Goal: Information Seeking & Learning: Learn about a topic

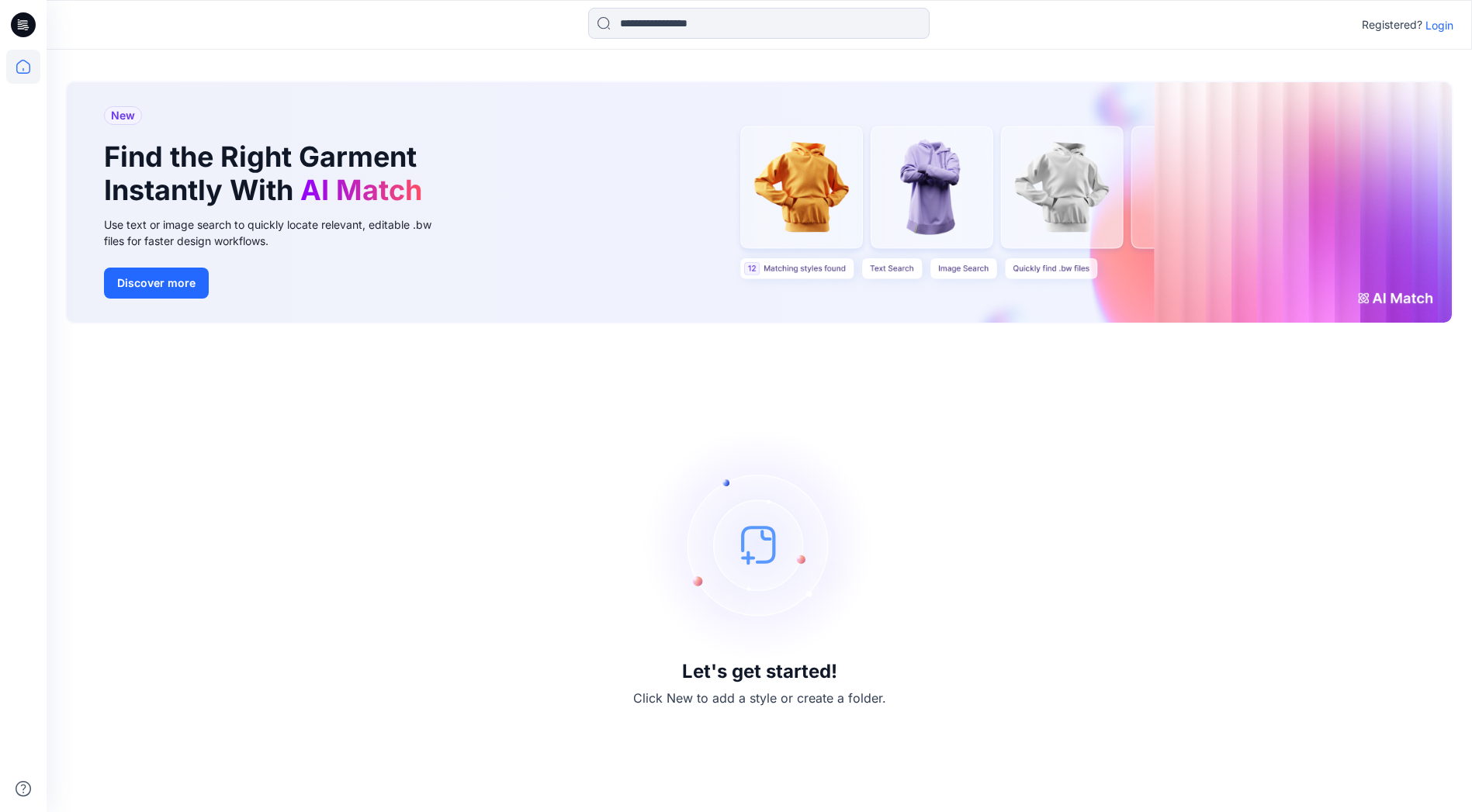
click at [1452, 19] on p "Login" at bounding box center [1439, 25] width 28 height 16
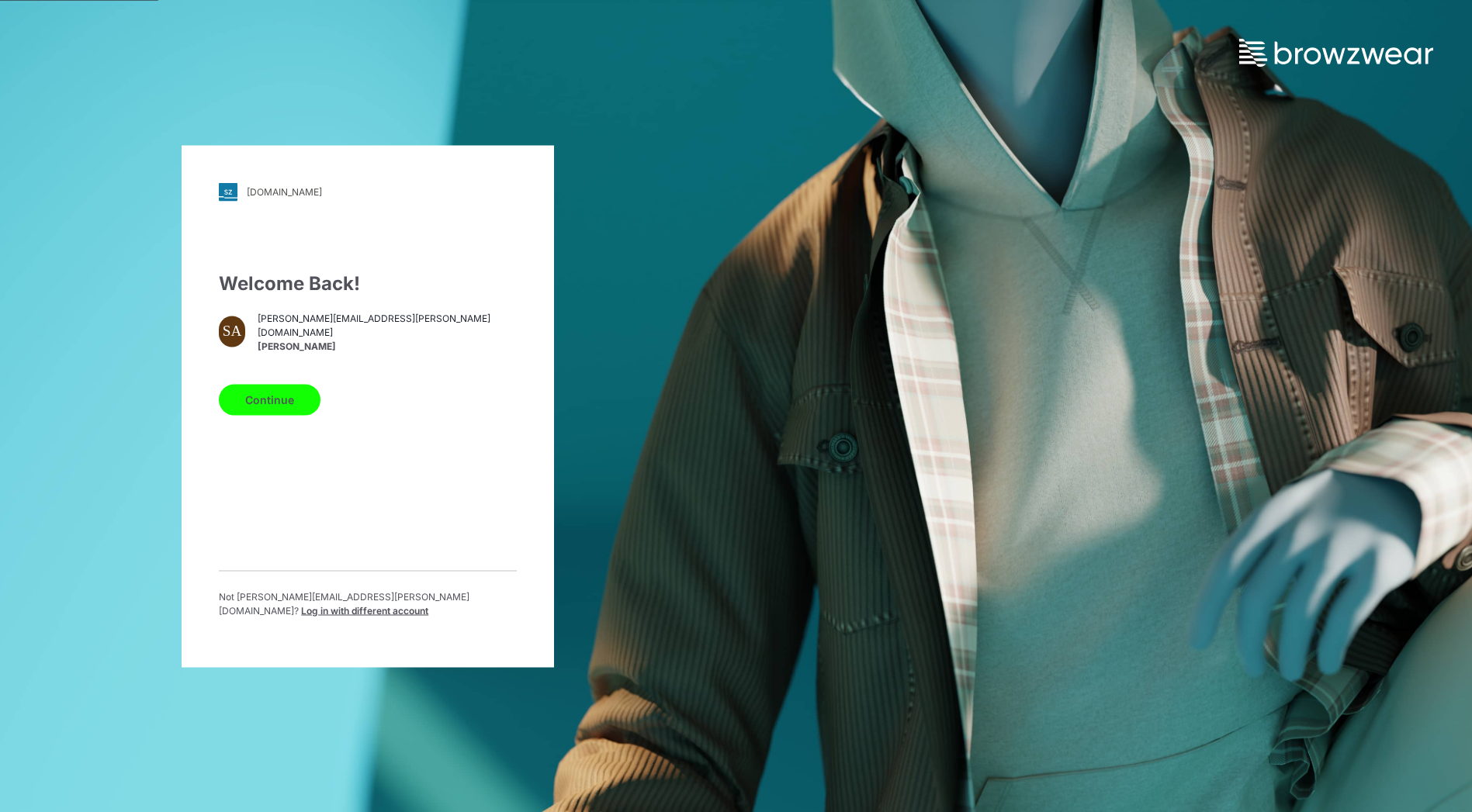
click at [274, 408] on button "Continue" at bounding box center [269, 399] width 102 height 31
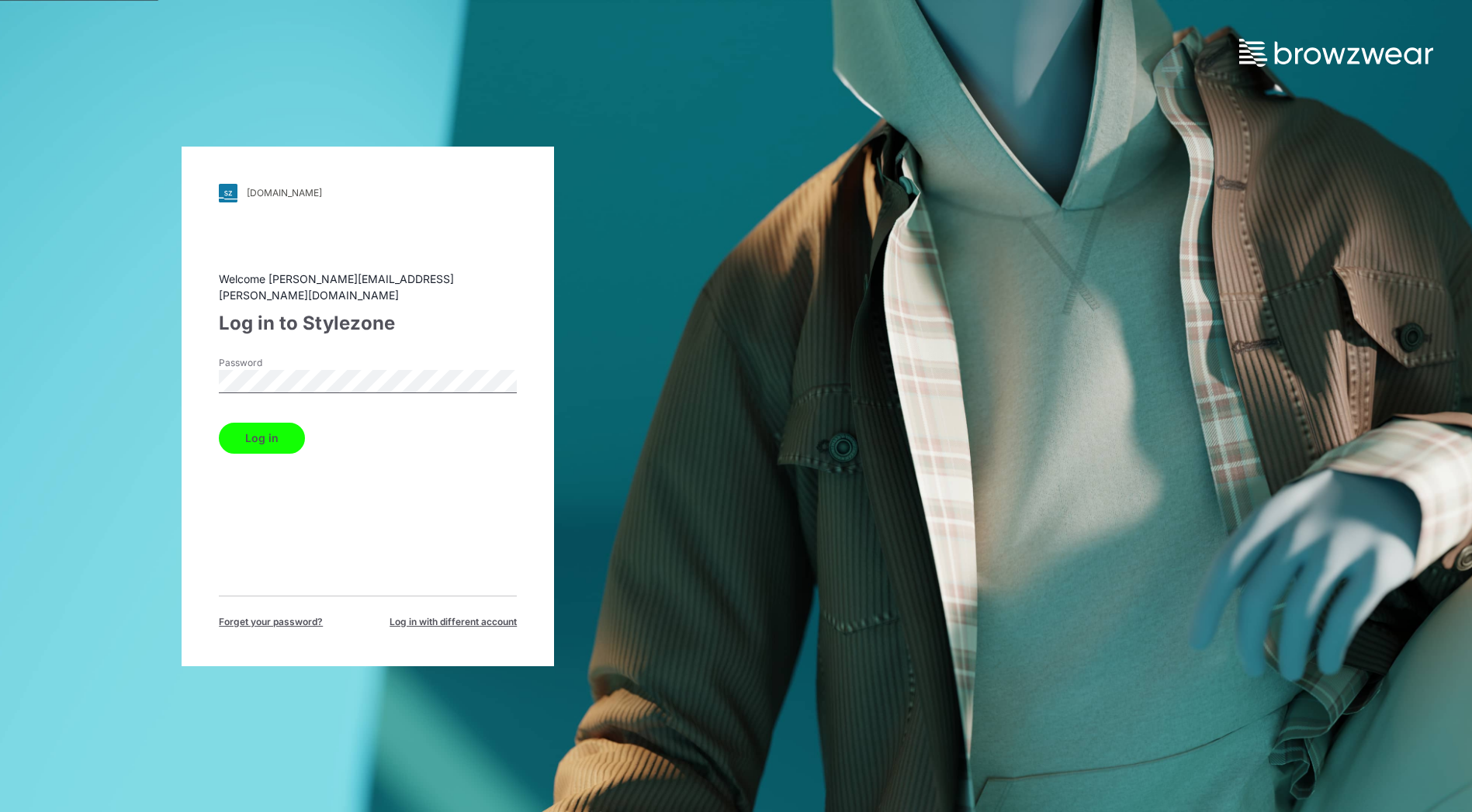
click at [218, 423] on button "Log in" at bounding box center [261, 438] width 86 height 31
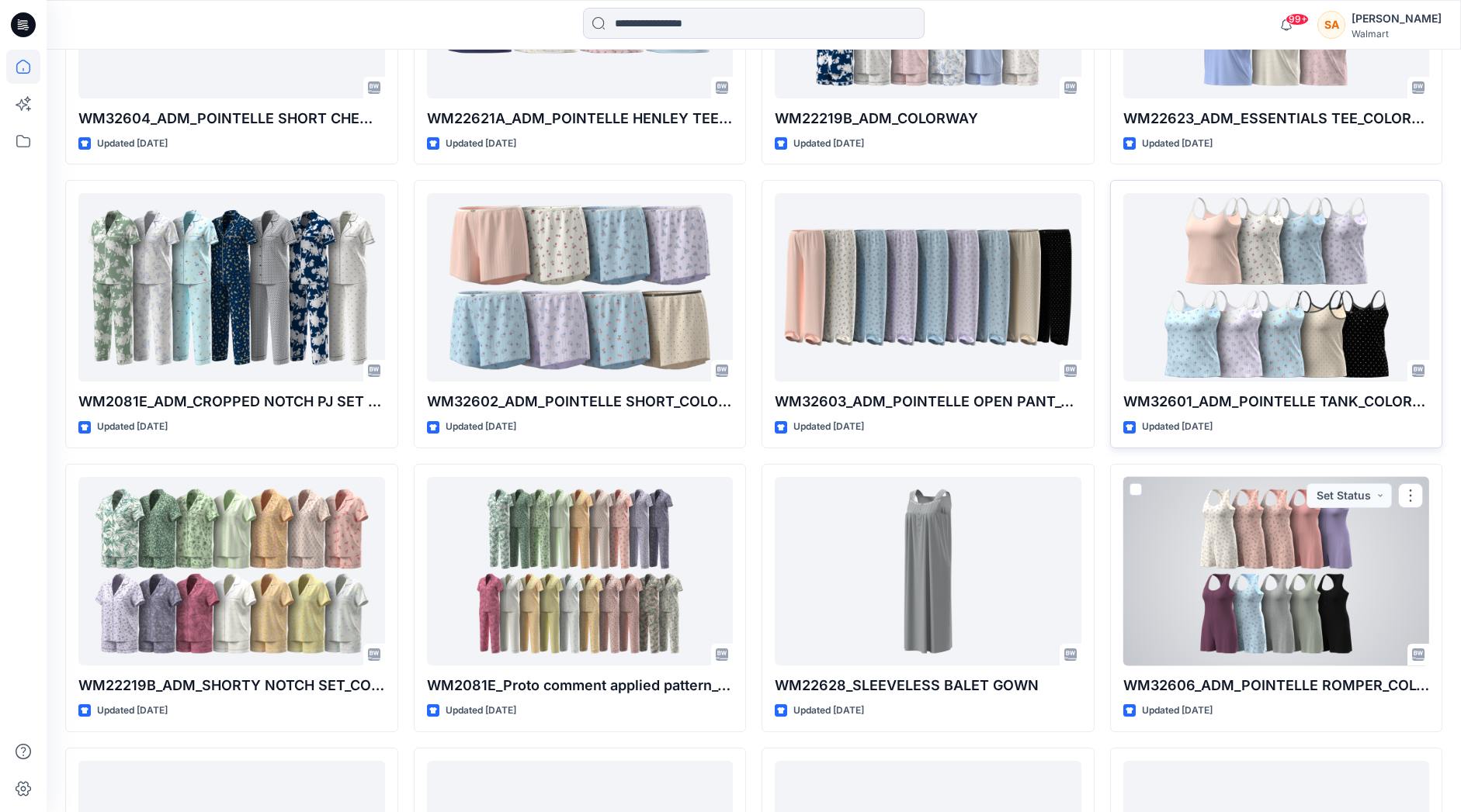
scroll to position [832, 0]
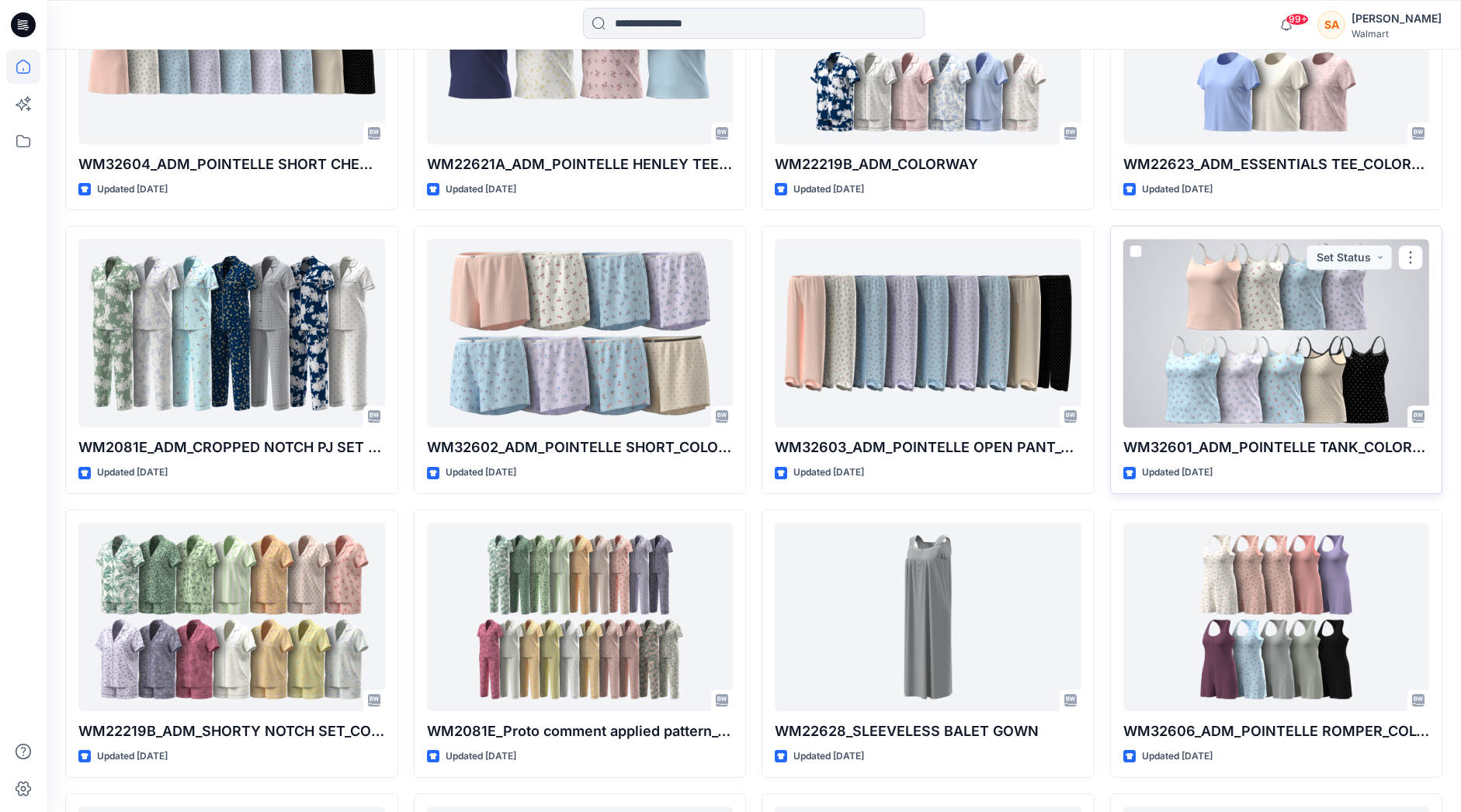
click at [1254, 348] on div at bounding box center [1276, 333] width 307 height 189
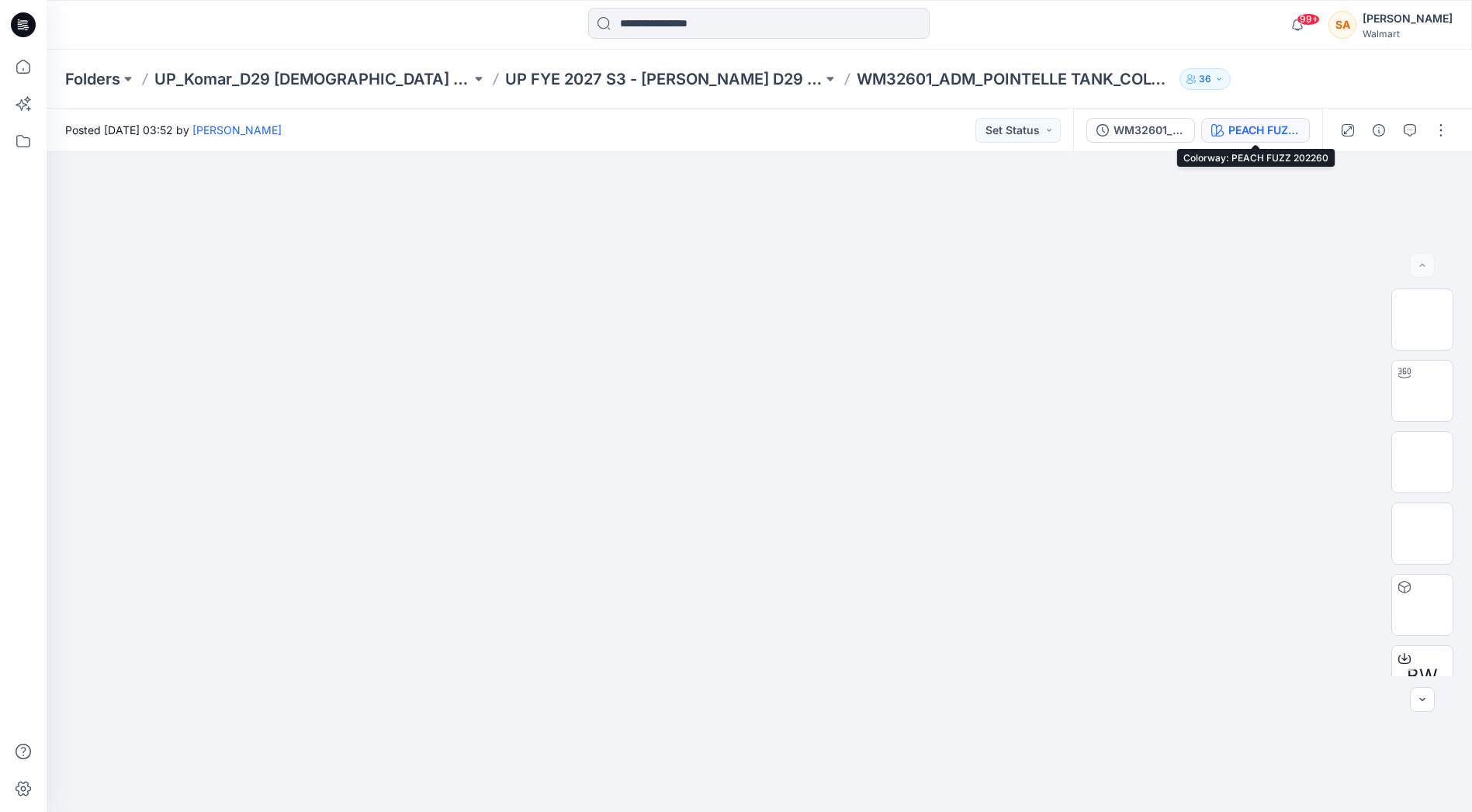
click at [1279, 125] on div "PEACH FUZZ 202260" at bounding box center [1263, 130] width 71 height 17
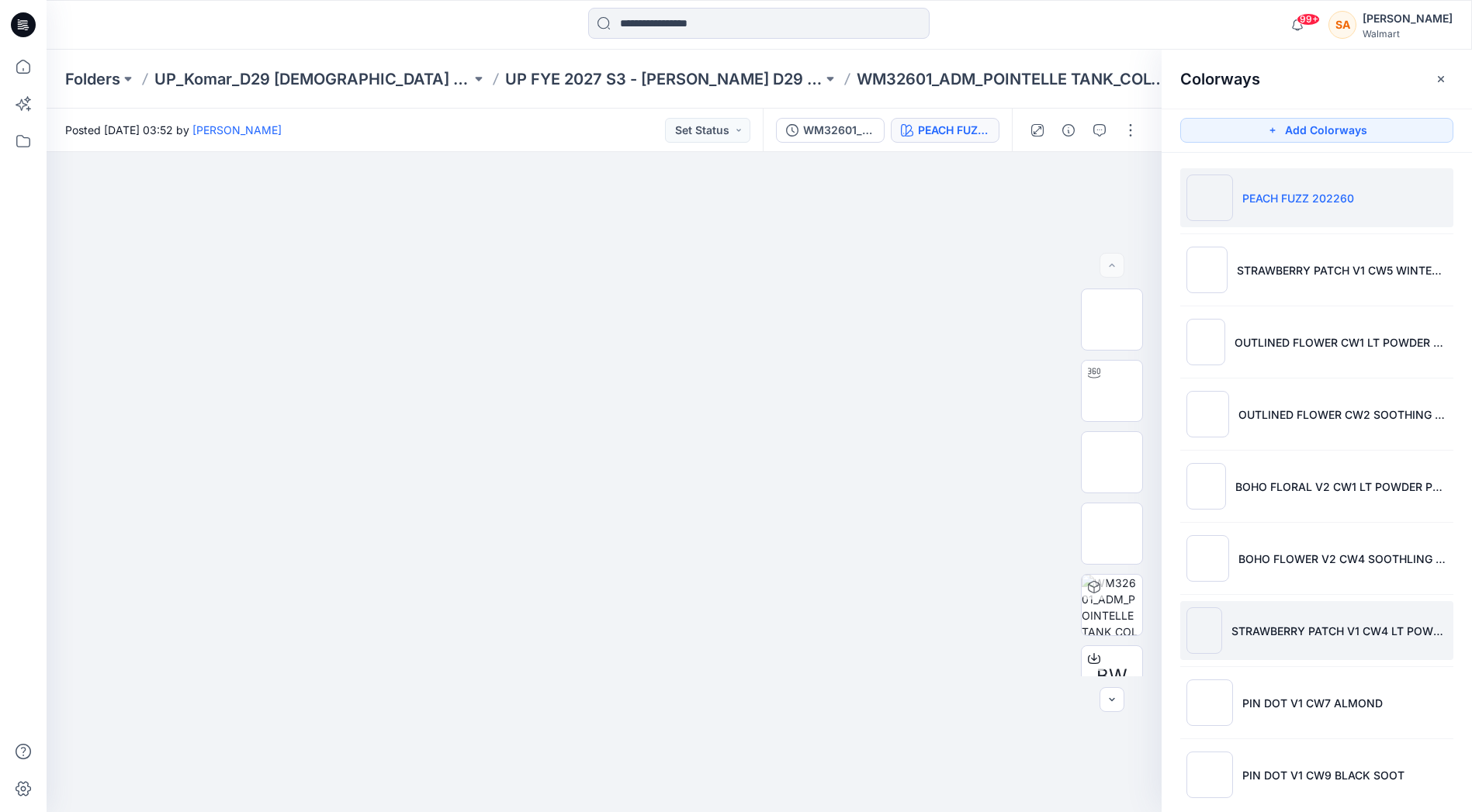
click at [1299, 612] on li "STRAWBERRY PATCH V1 CW4 LT POWDER PUFF BLUE" at bounding box center [1317, 631] width 274 height 59
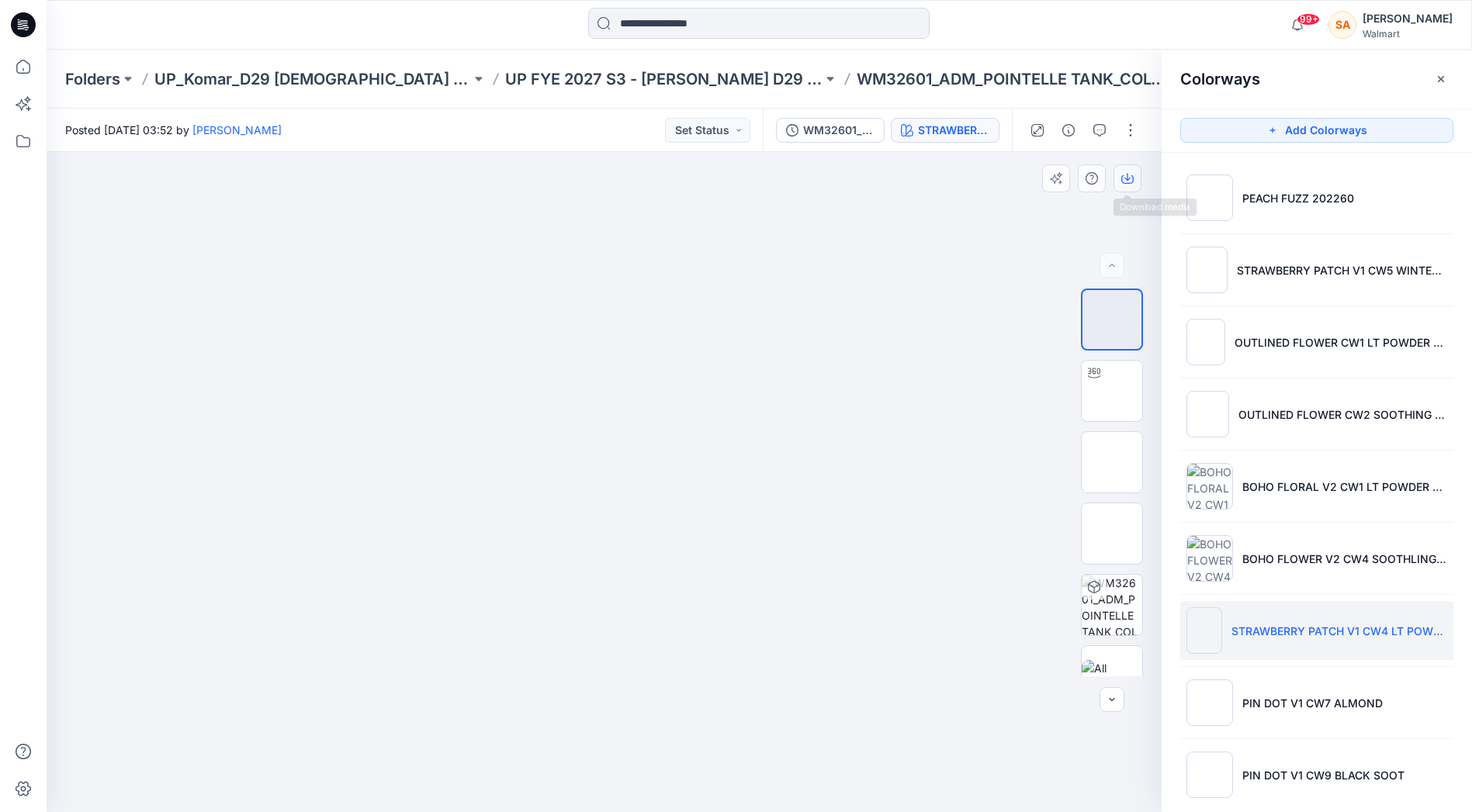
click at [1132, 173] on icon "button" at bounding box center [1127, 178] width 12 height 12
click at [1108, 446] on img at bounding box center [1112, 463] width 61 height 32
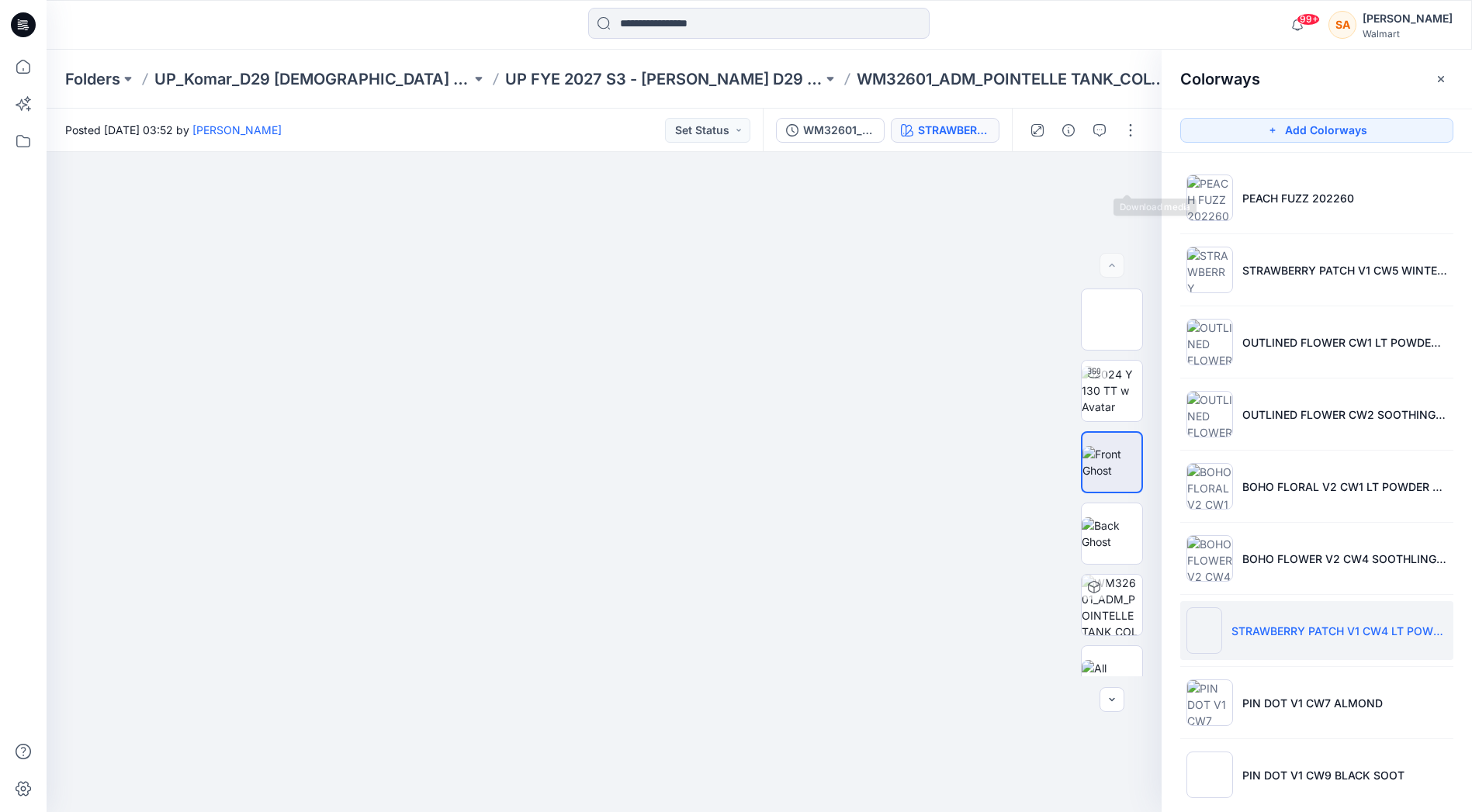
drag, startPoint x: 1127, startPoint y: 178, endPoint x: 1181, endPoint y: 156, distance: 58.3
click at [0, 0] on icon "button" at bounding box center [0, 0] width 0 height 0
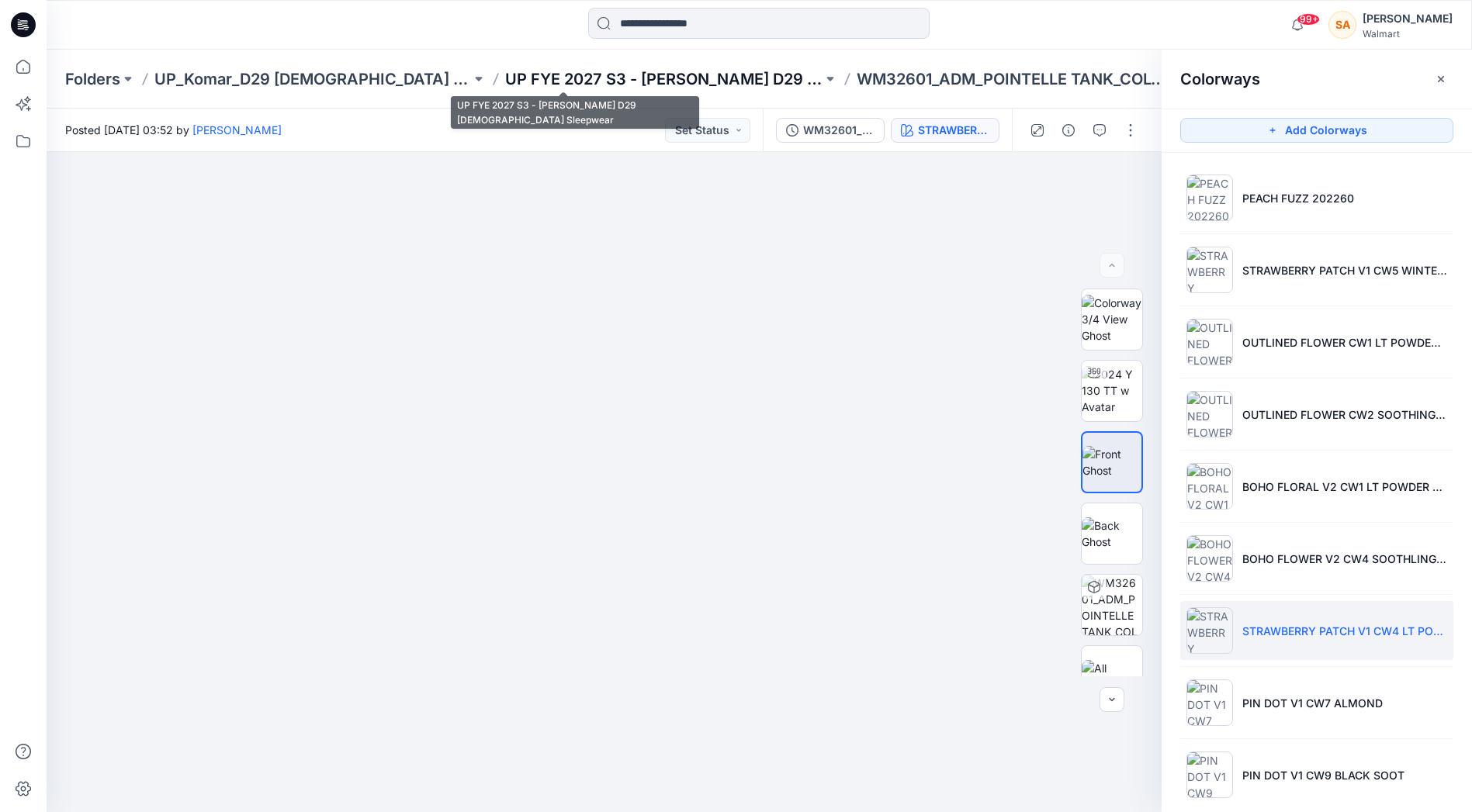
click at [647, 73] on p "UP FYE 2027 S3 - [PERSON_NAME] D29 [DEMOGRAPHIC_DATA] Sleepwear" at bounding box center [663, 79] width 316 height 22
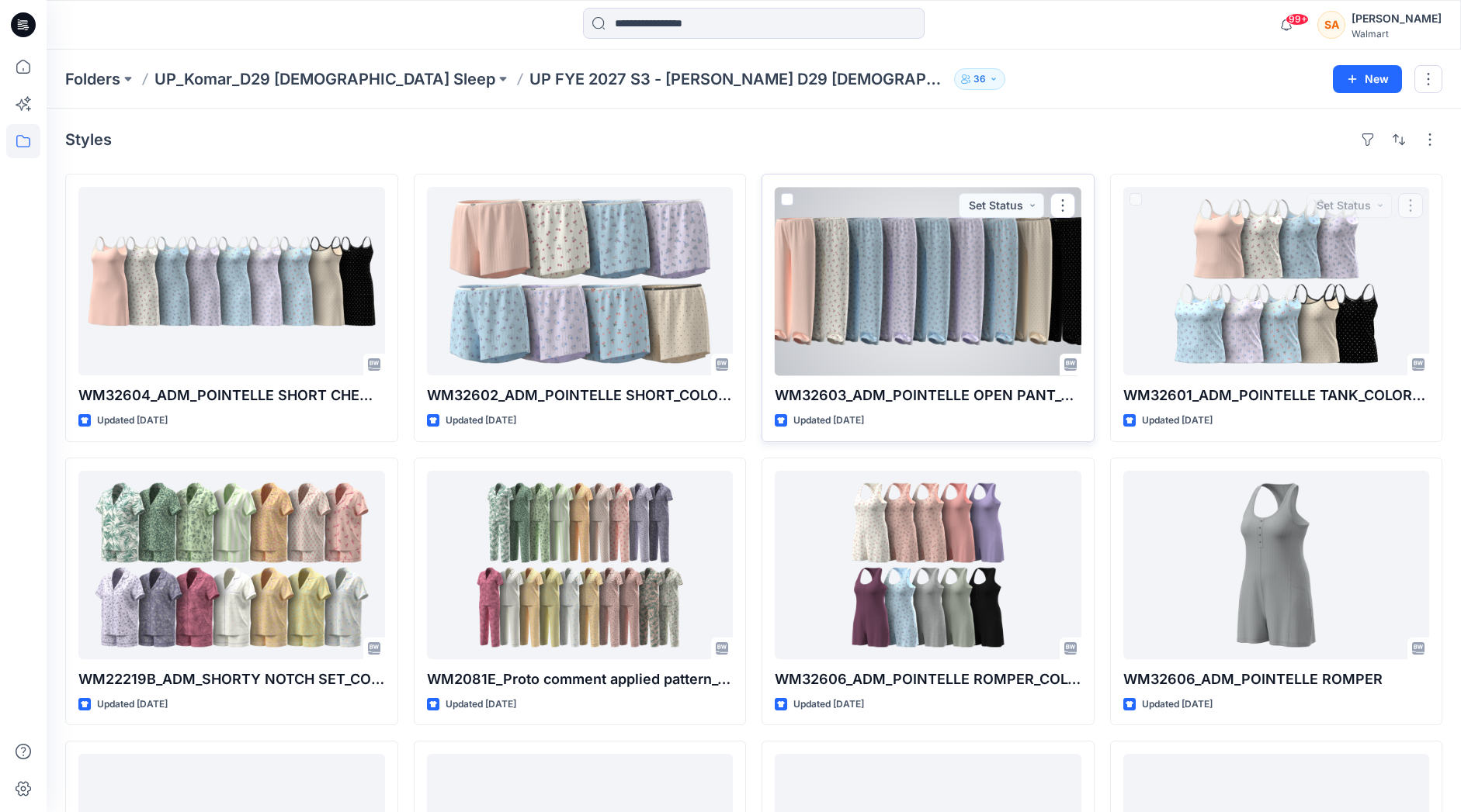
click at [919, 332] on div at bounding box center [927, 281] width 307 height 189
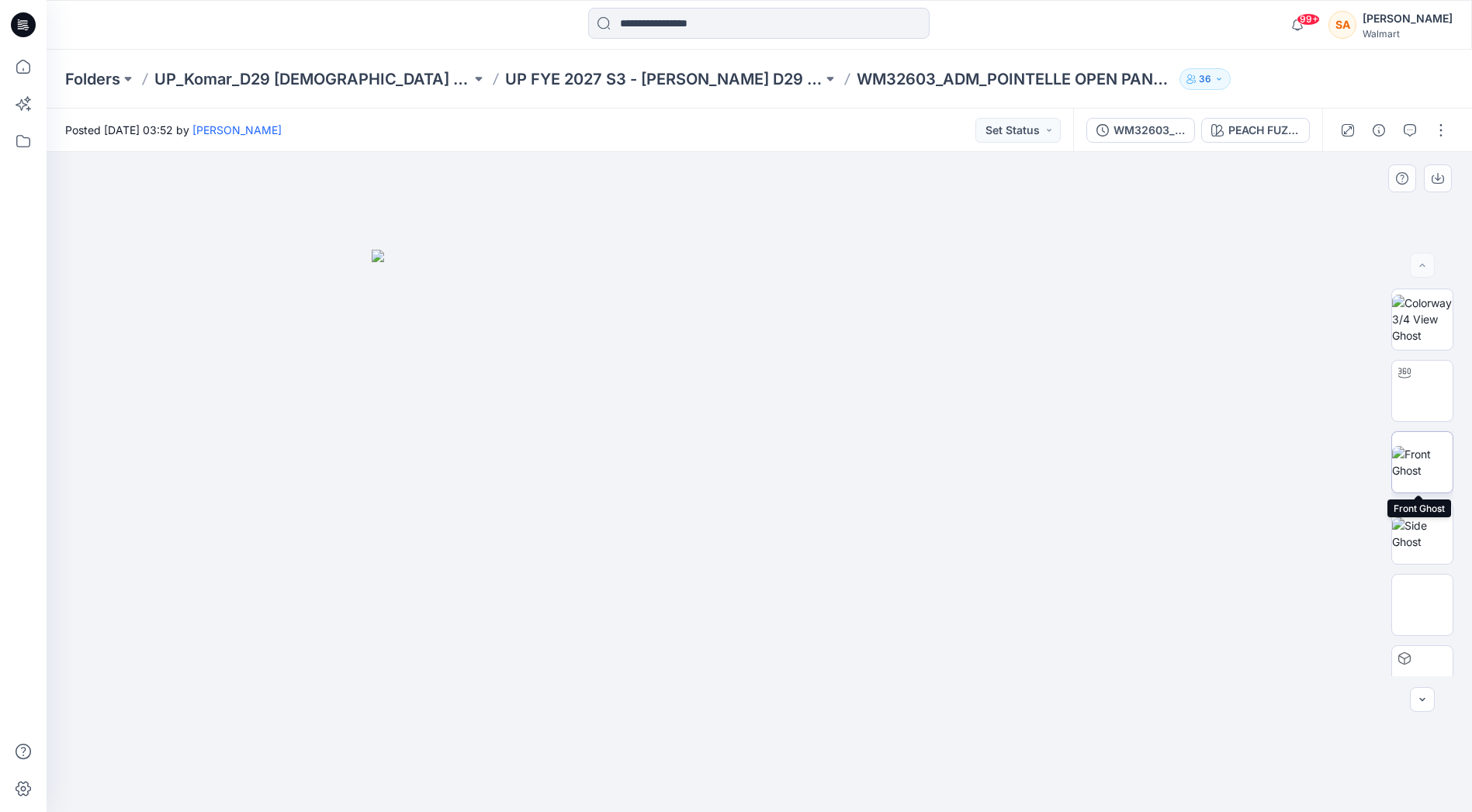
click at [1435, 455] on img at bounding box center [1423, 463] width 61 height 32
click at [1224, 129] on button "PEACH FUZZ 202260" at bounding box center [1255, 130] width 108 height 25
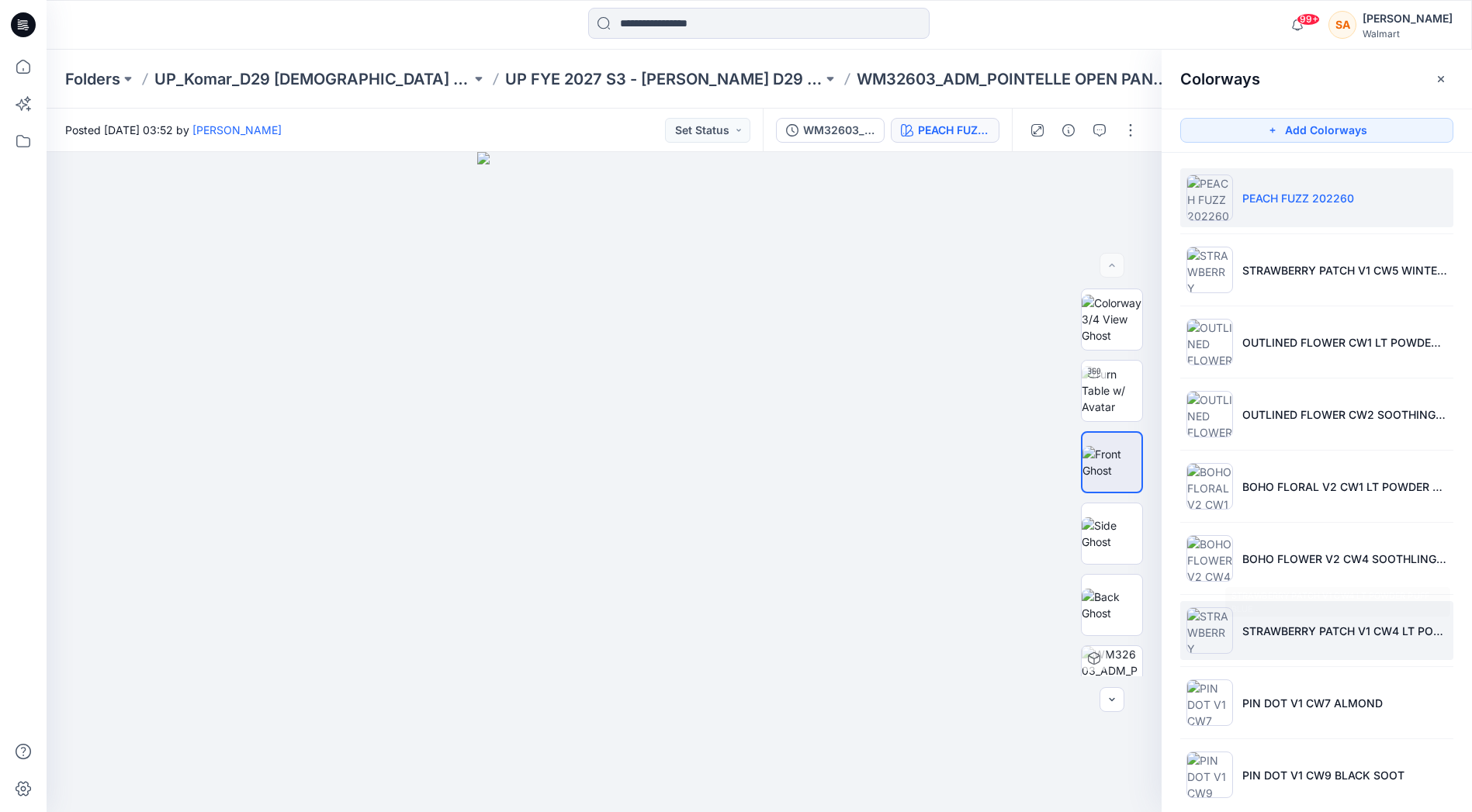
click at [1285, 634] on p "STRAWBERRY PATCH V1 CW4 LT POWDER PUFF BLUE" at bounding box center [1345, 631] width 205 height 16
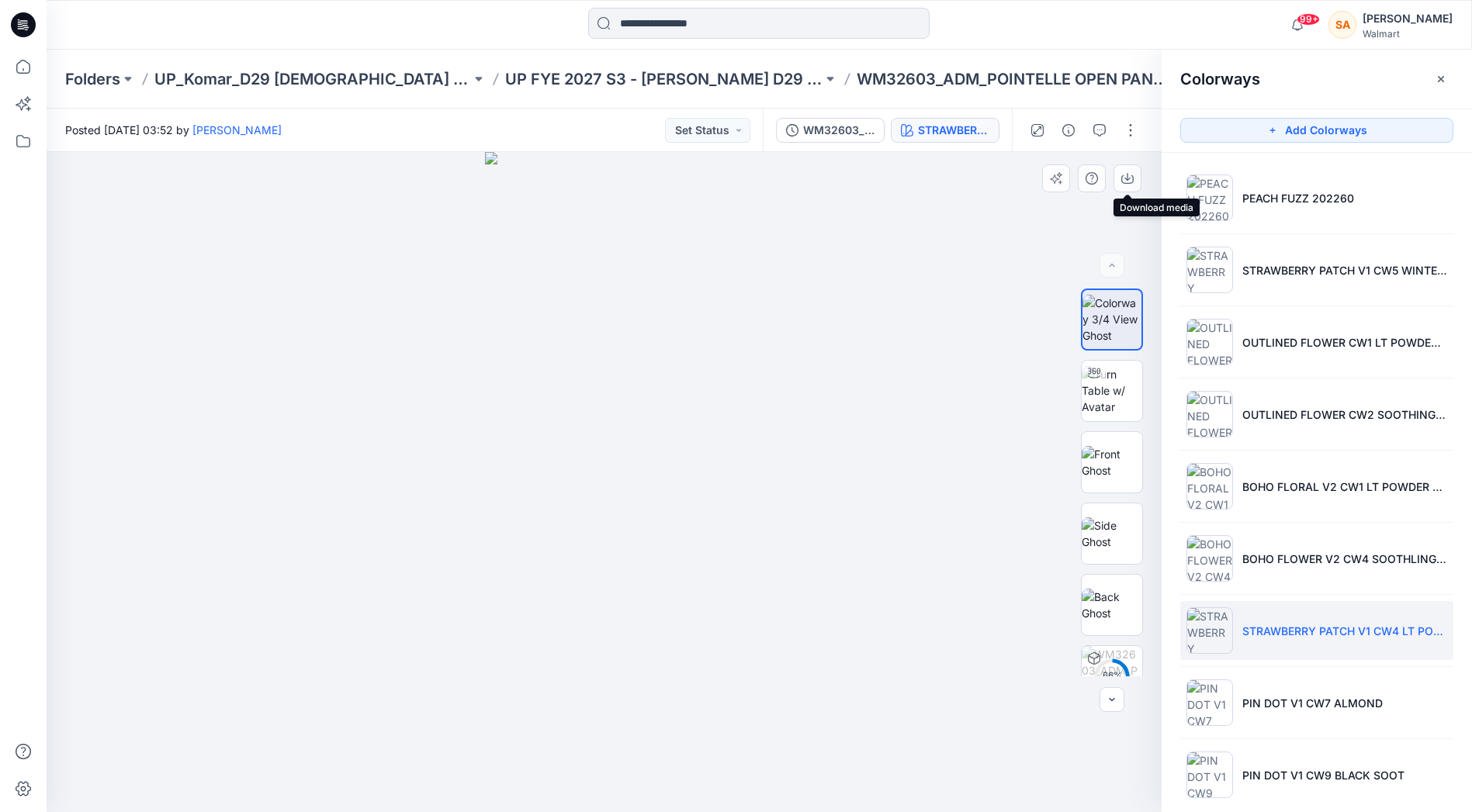
drag, startPoint x: 1125, startPoint y: 184, endPoint x: 1160, endPoint y: 297, distance: 118.3
click at [1125, 184] on button "button" at bounding box center [1126, 178] width 28 height 28
click at [1102, 459] on img at bounding box center [1112, 463] width 61 height 32
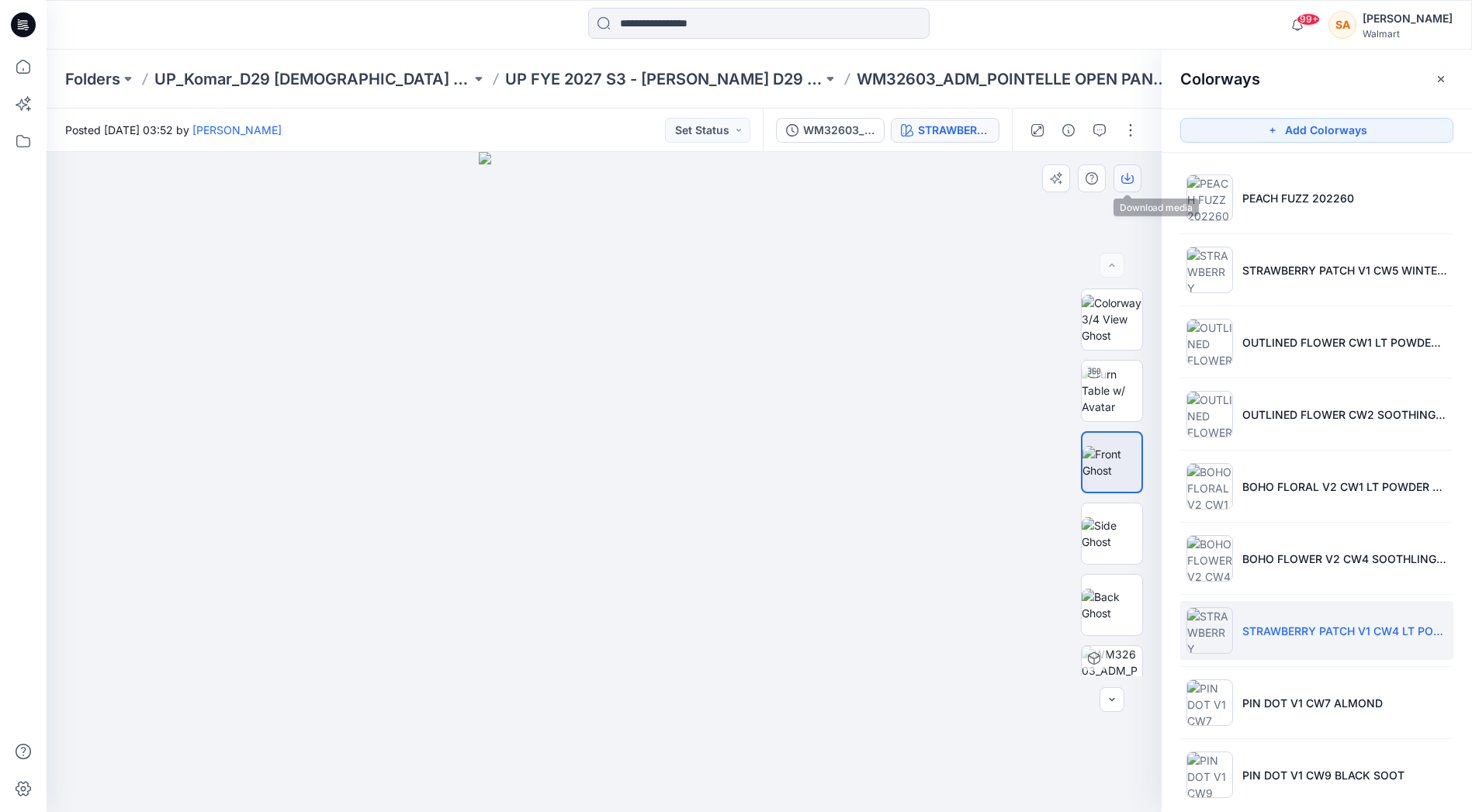
click at [1124, 178] on icon "button" at bounding box center [1127, 177] width 7 height 8
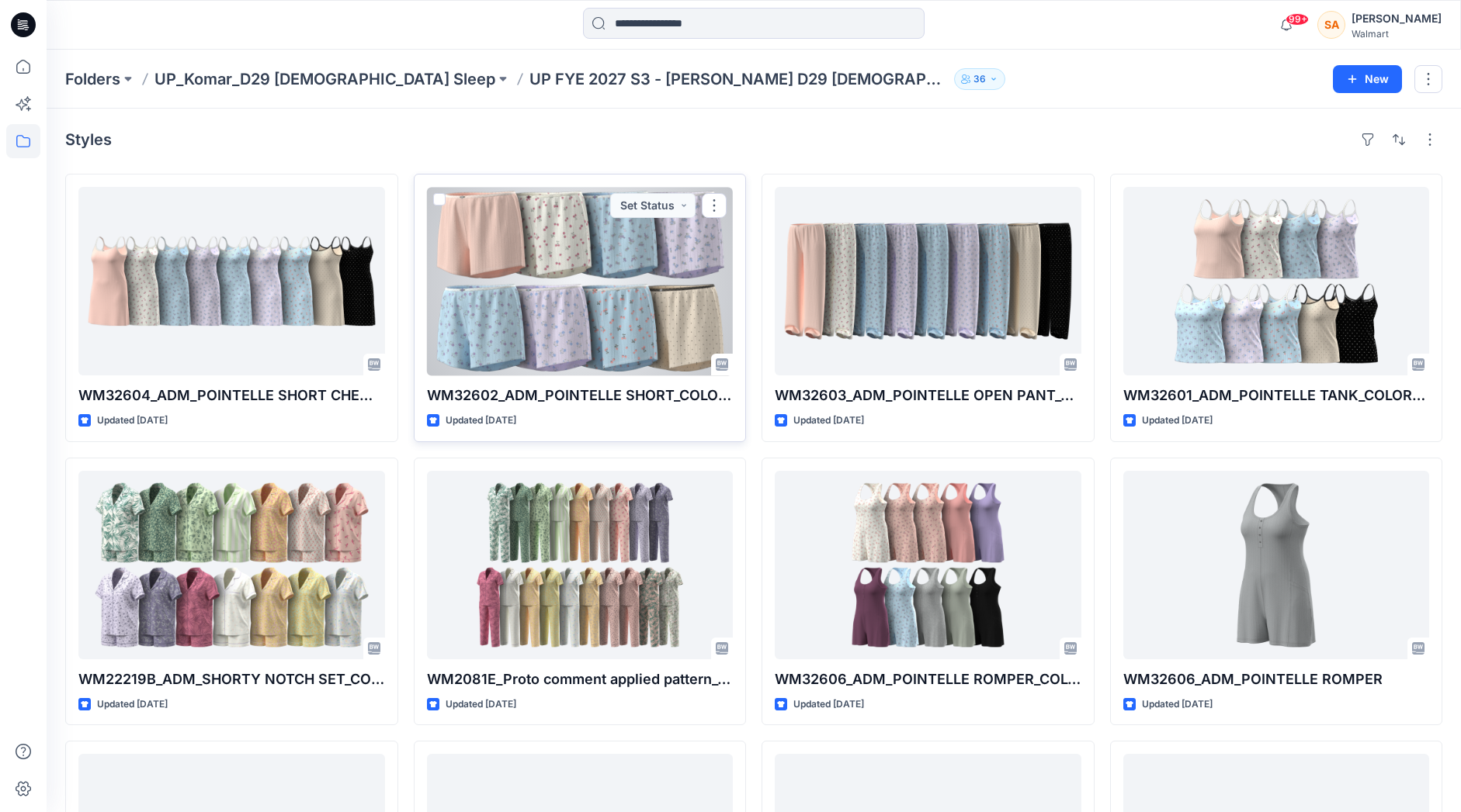
click at [539, 298] on div at bounding box center [579, 281] width 307 height 189
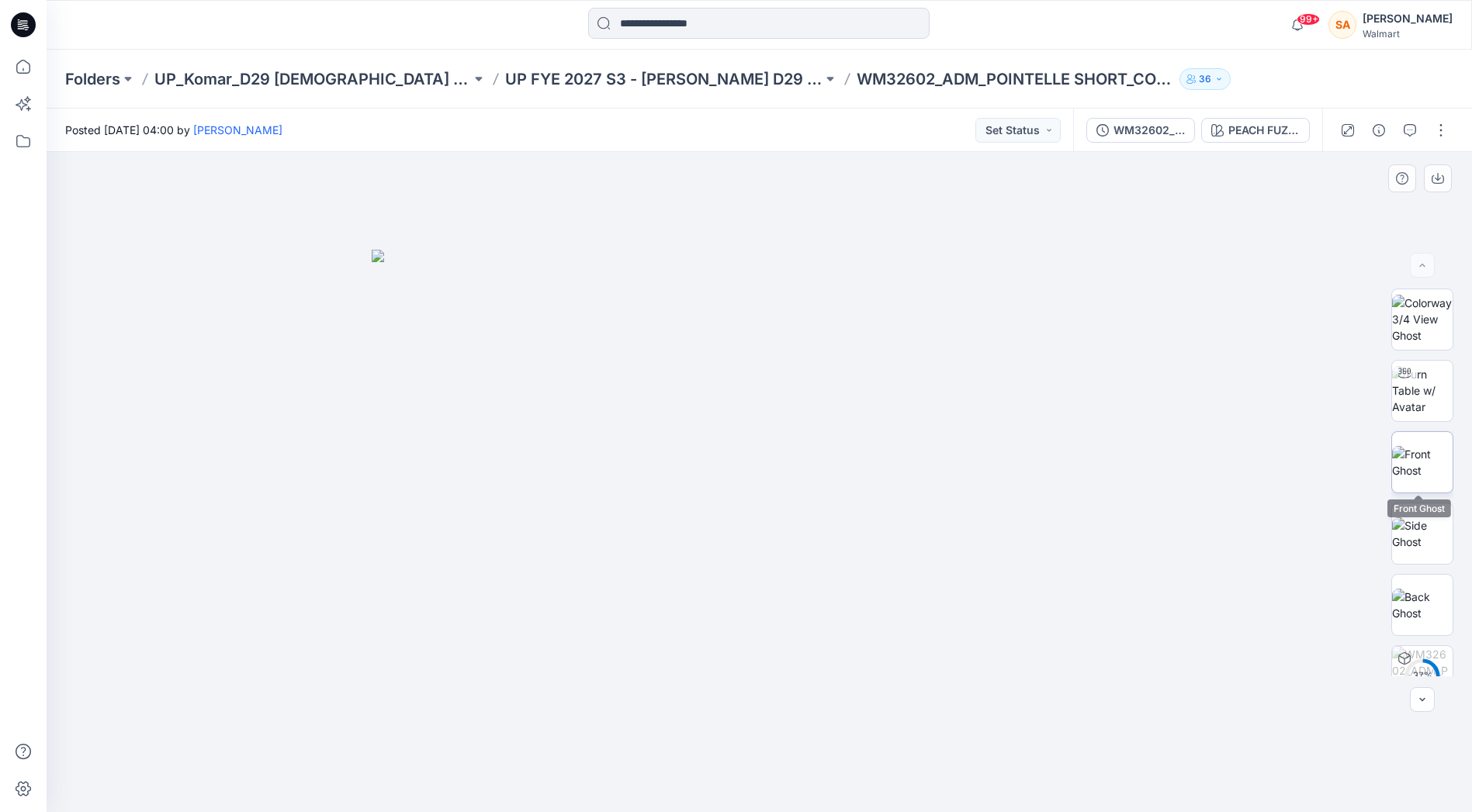
click at [1415, 464] on img at bounding box center [1423, 463] width 61 height 32
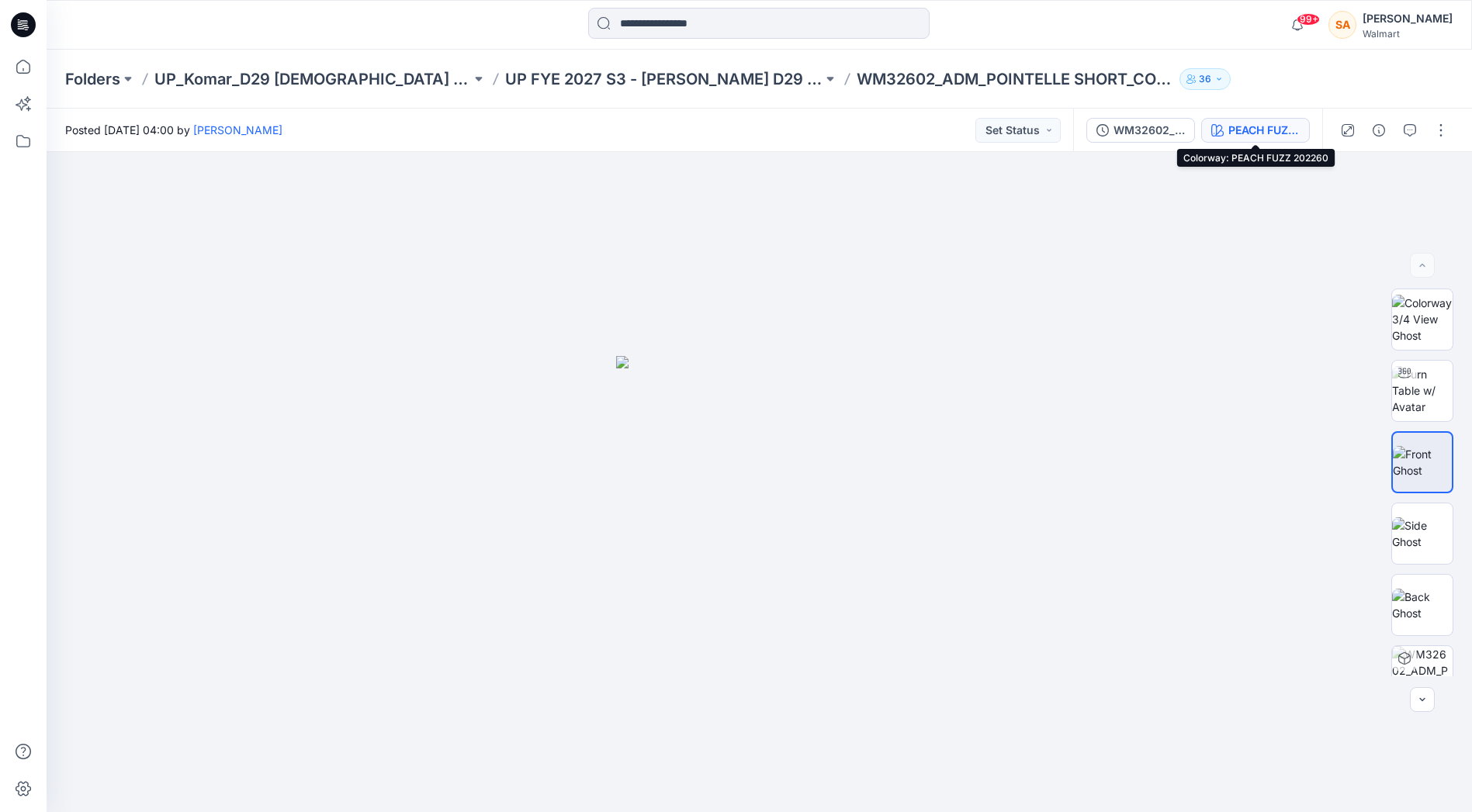
click at [1257, 128] on div "PEACH FUZZ 202260" at bounding box center [1263, 130] width 71 height 17
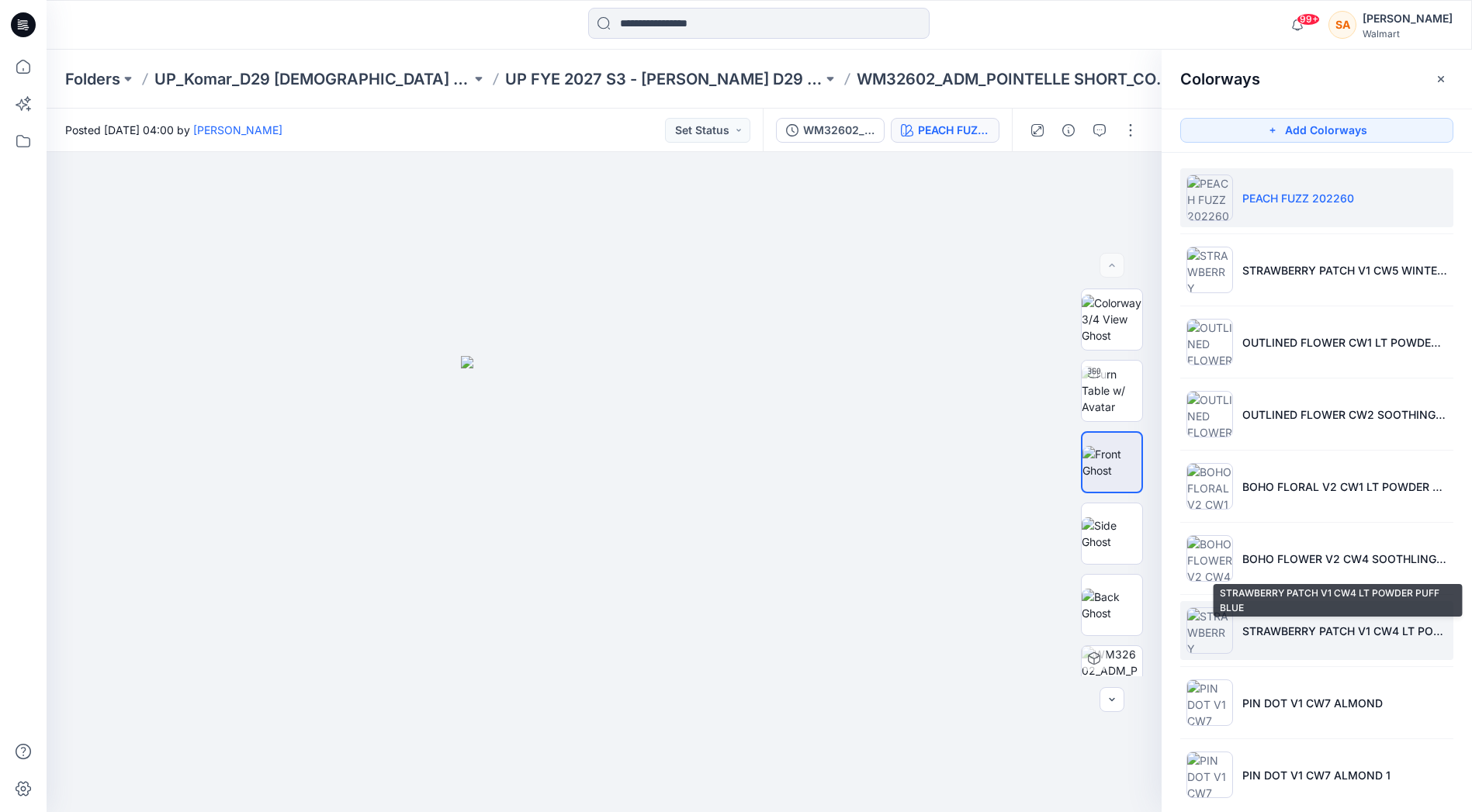
click at [1313, 626] on p "STRAWBERRY PATCH V1 CW4 LT POWDER PUFF BLUE" at bounding box center [1345, 631] width 205 height 16
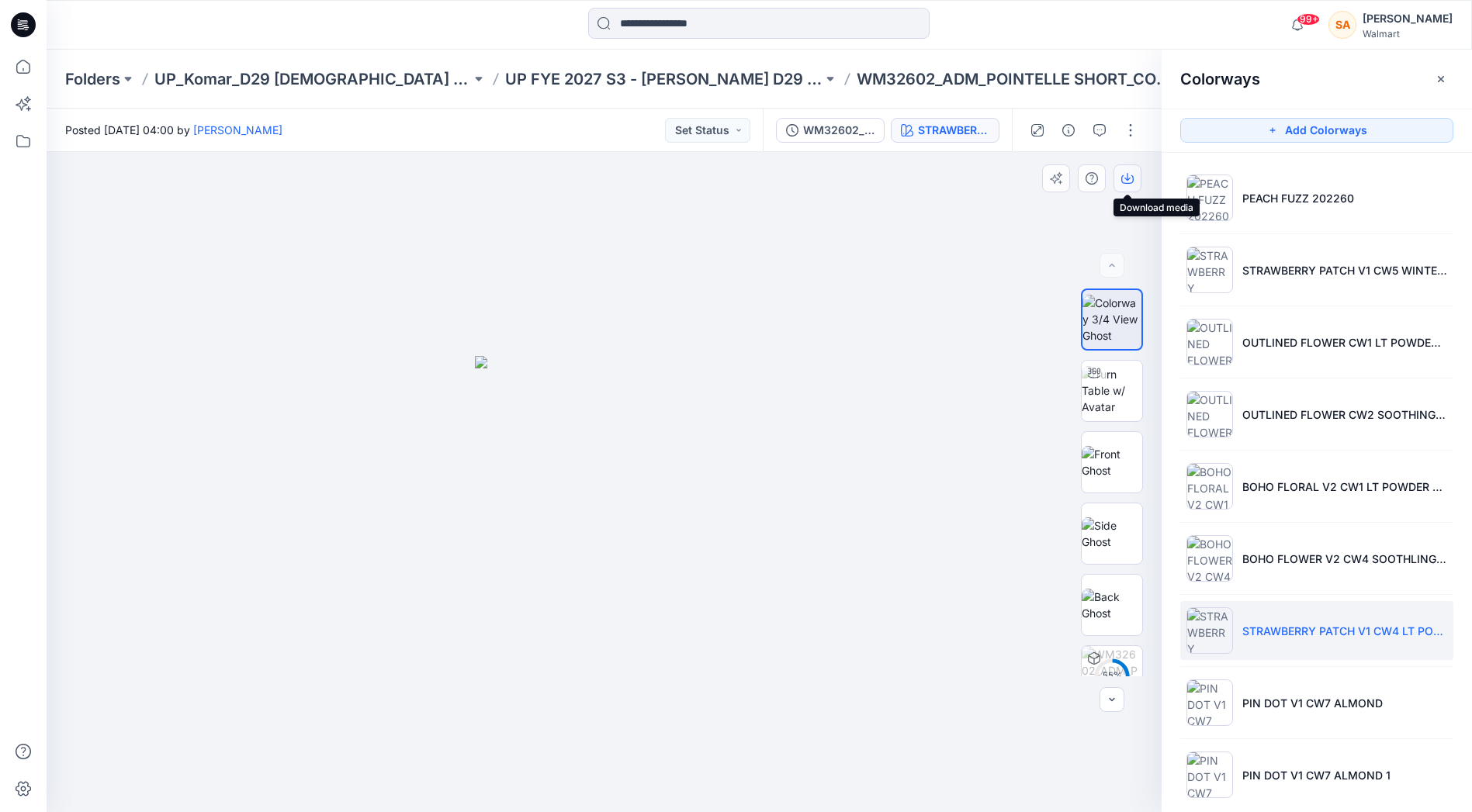
drag, startPoint x: 1132, startPoint y: 180, endPoint x: 1137, endPoint y: 274, distance: 94.1
click at [1132, 180] on icon "button" at bounding box center [1127, 178] width 12 height 12
drag, startPoint x: 1102, startPoint y: 468, endPoint x: 1096, endPoint y: 442, distance: 26.7
click at [1102, 468] on img at bounding box center [1112, 463] width 61 height 32
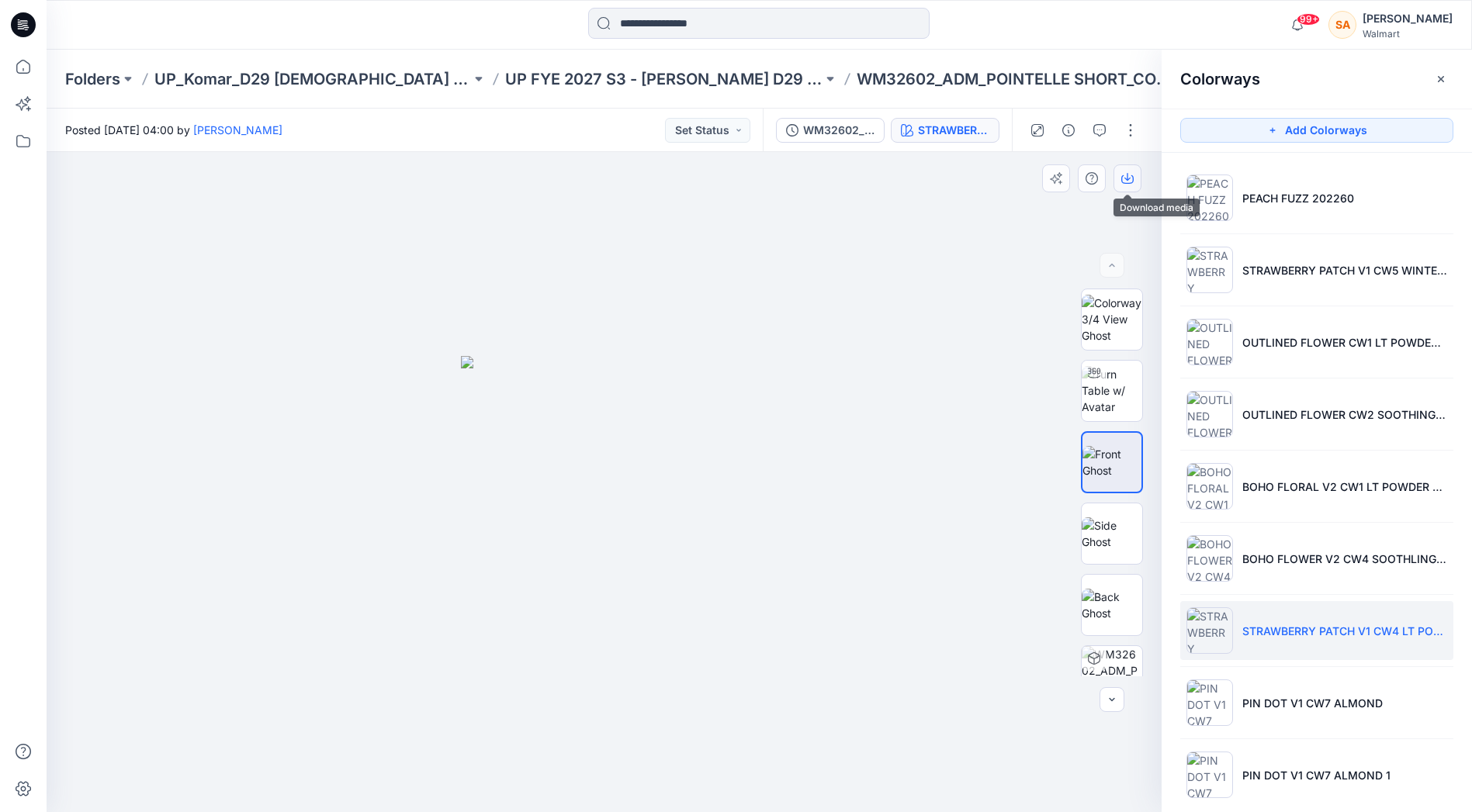
click at [1124, 179] on icon "button" at bounding box center [1127, 178] width 12 height 12
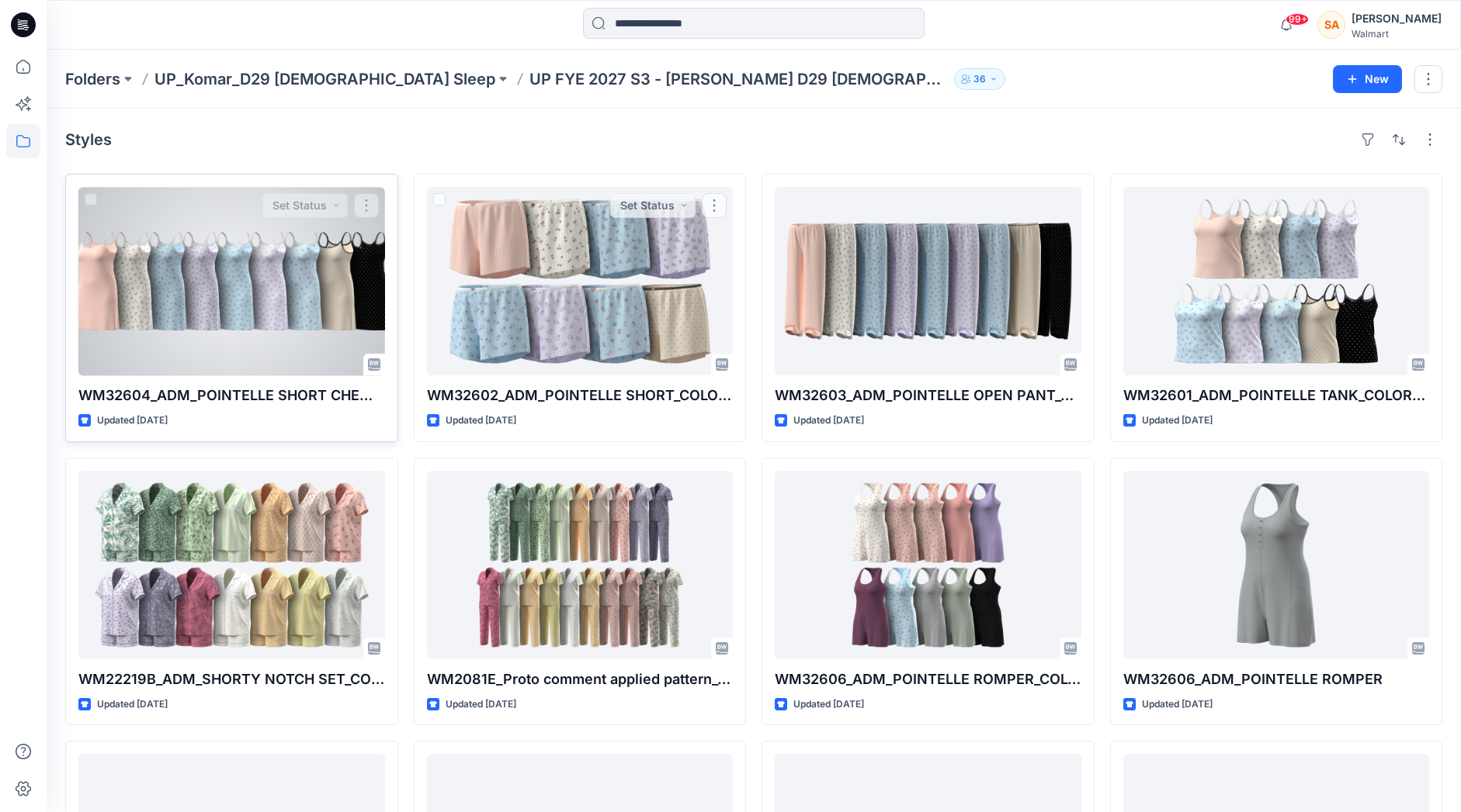
click at [313, 299] on div at bounding box center [232, 281] width 307 height 189
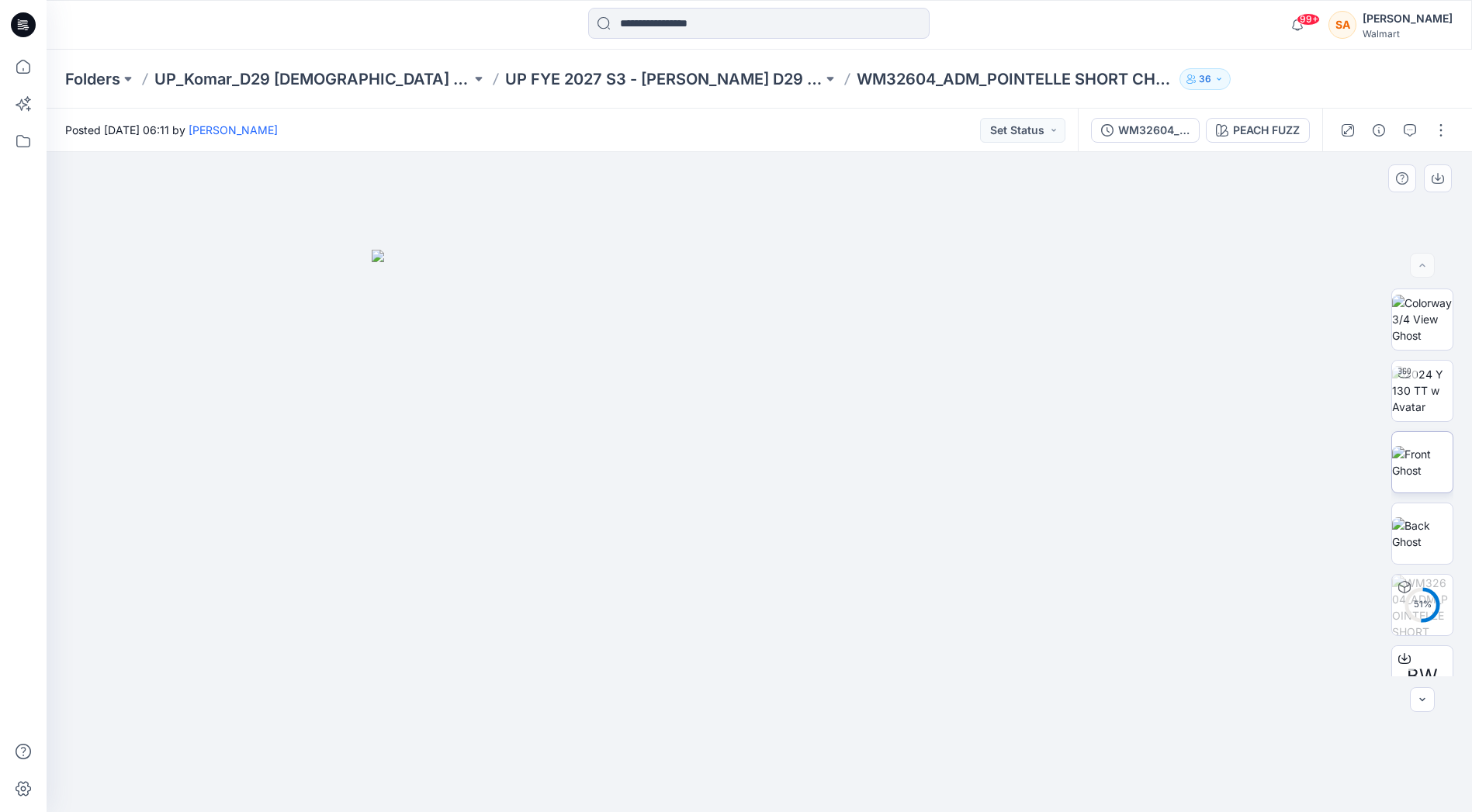
click at [1427, 446] on img at bounding box center [1423, 463] width 61 height 32
click at [1247, 125] on div "PEACH FUZZ" at bounding box center [1266, 130] width 66 height 17
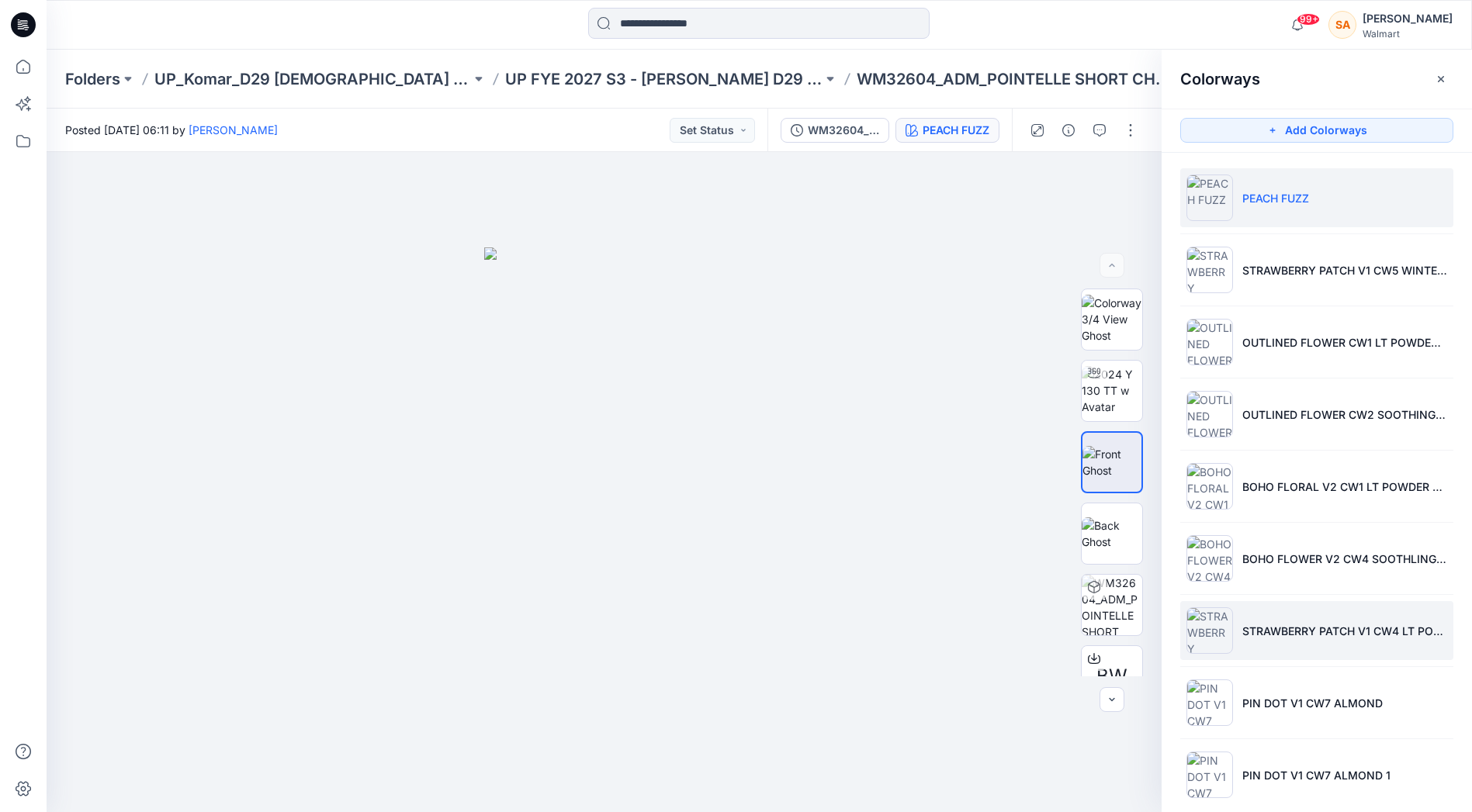
click at [1341, 638] on li "STRAWBERRY PATCH V1 CW4 LT POWDER PUFF BLUE" at bounding box center [1317, 631] width 274 height 59
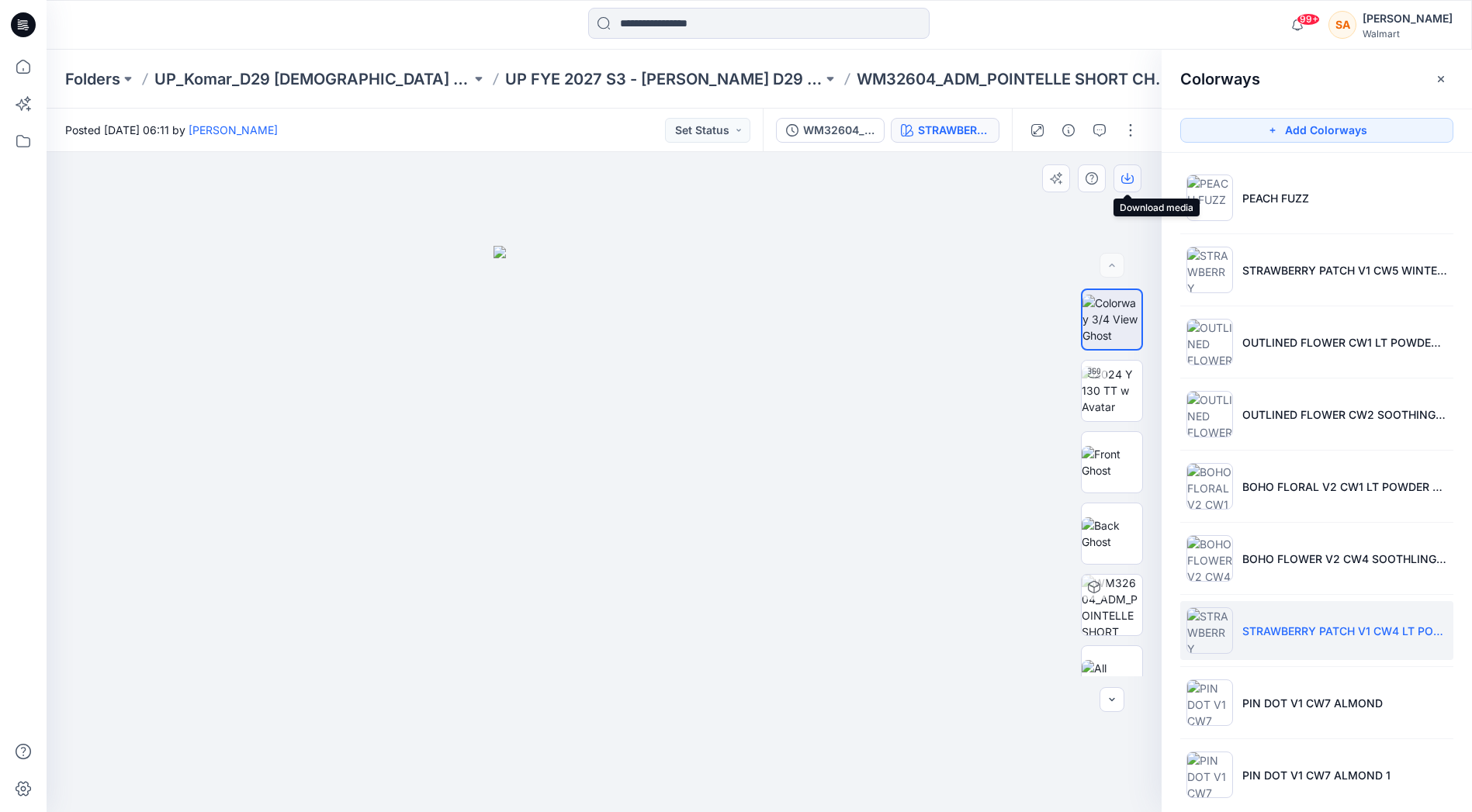
click at [1130, 178] on icon "button" at bounding box center [1127, 177] width 7 height 8
click at [1092, 539] on img at bounding box center [1112, 534] width 61 height 32
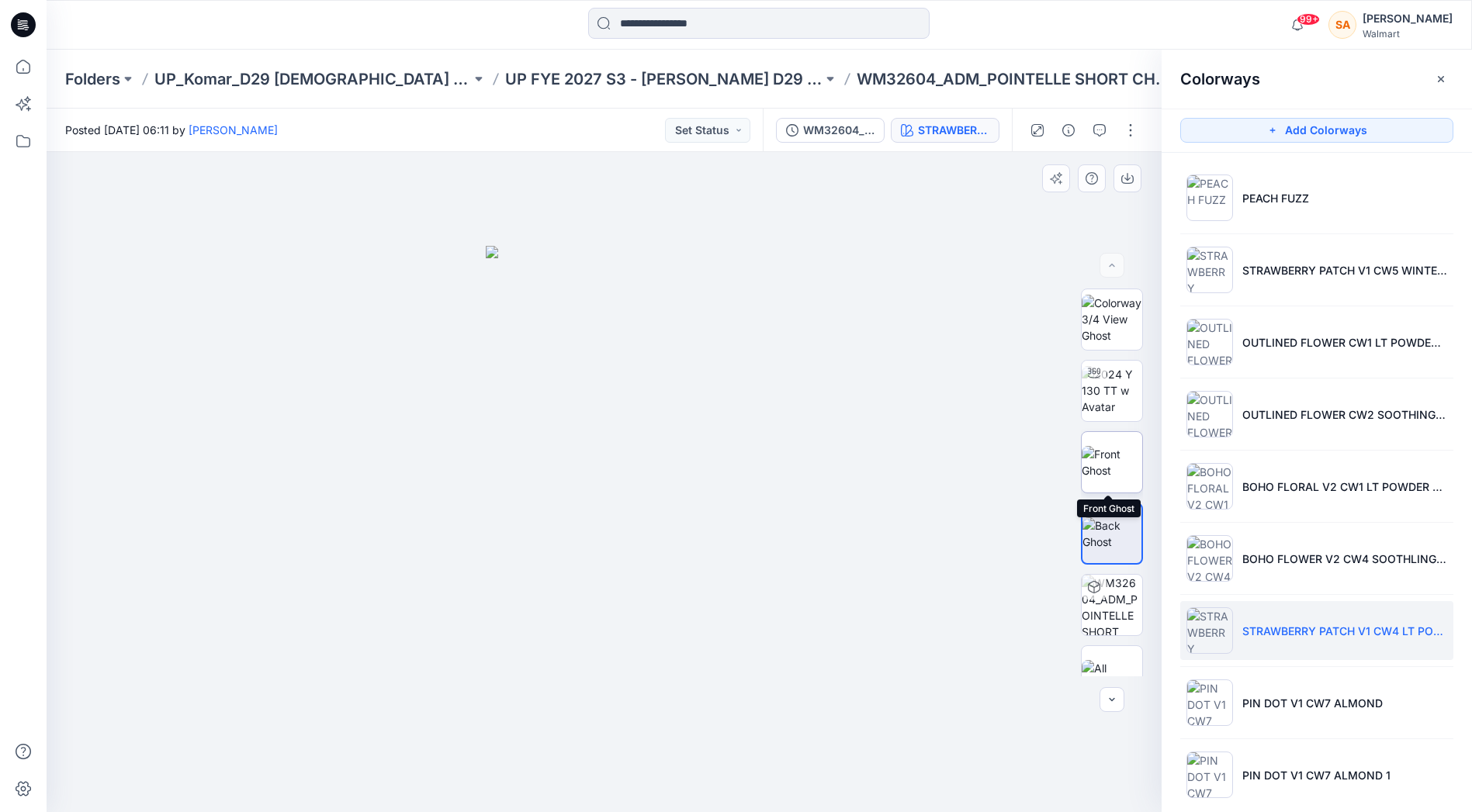
click at [1120, 461] on img at bounding box center [1112, 463] width 61 height 32
click at [1132, 179] on icon "button" at bounding box center [1127, 178] width 12 height 12
click at [660, 89] on div "Folders UP_Komar_D29 [DEMOGRAPHIC_DATA] Sleep UP FYE 2027 S3 - [PERSON_NAME] D2…" at bounding box center [759, 79] width 1425 height 59
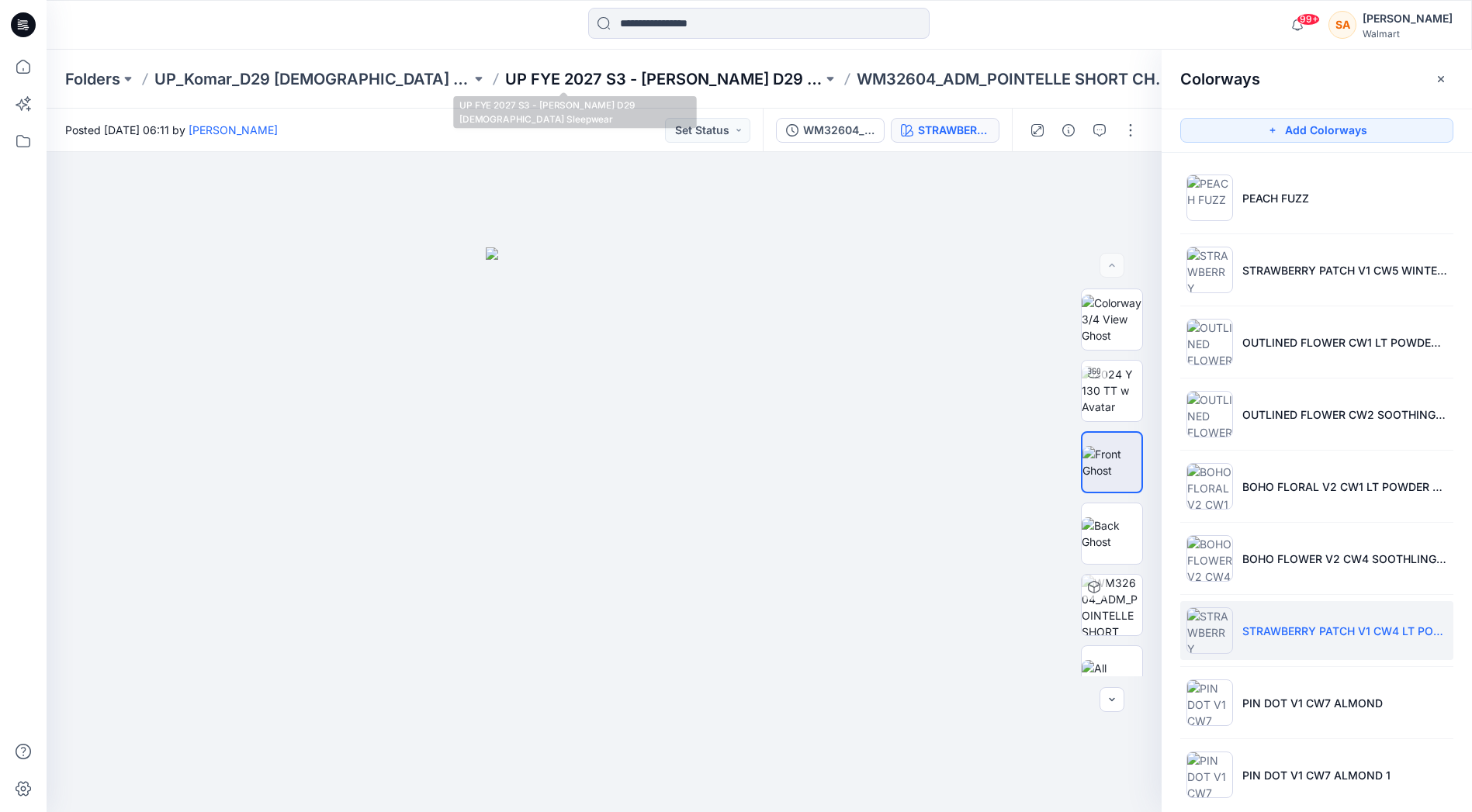
click at [660, 75] on p "UP FYE 2027 S3 - [PERSON_NAME] D29 [DEMOGRAPHIC_DATA] Sleepwear" at bounding box center [663, 79] width 316 height 22
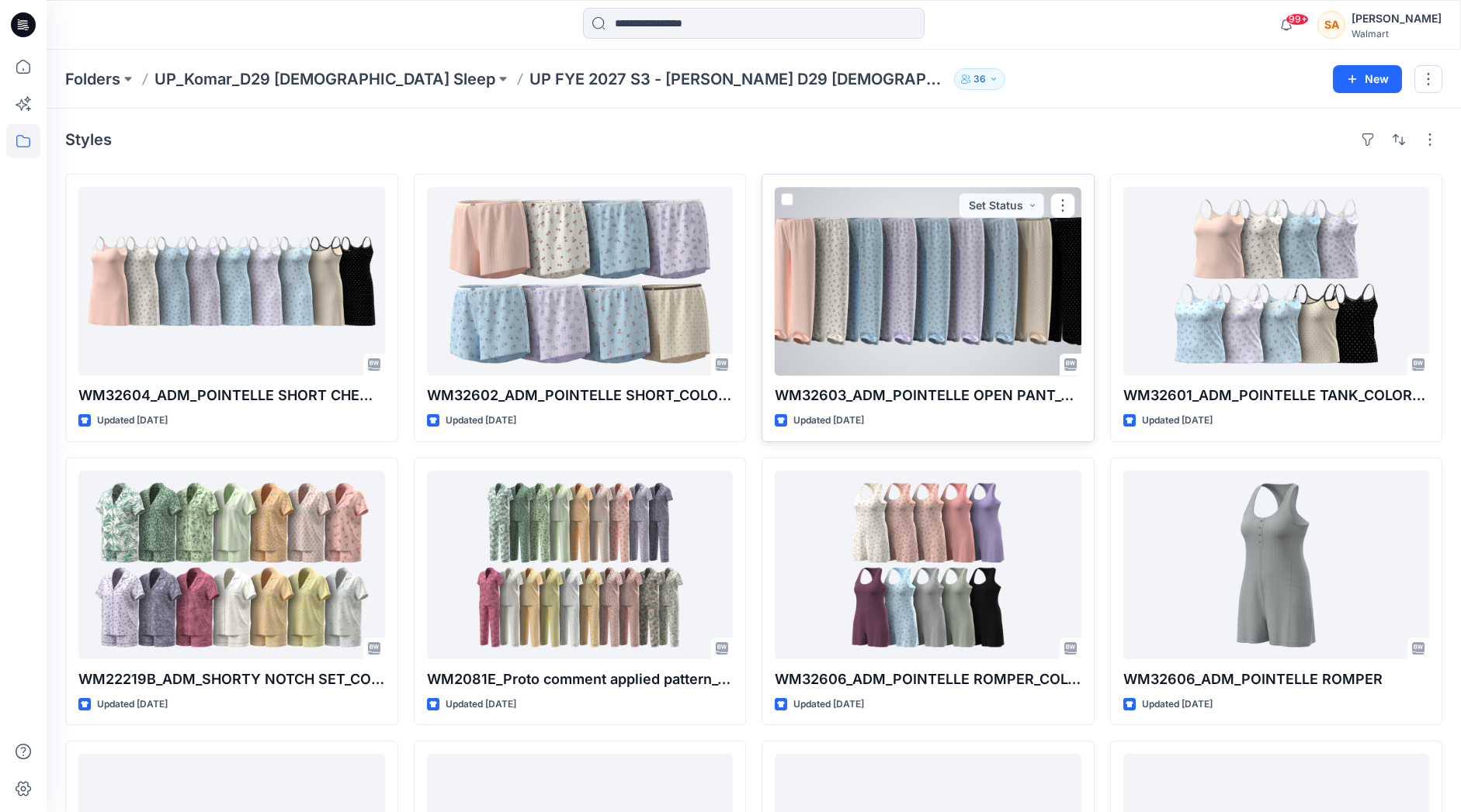
click at [986, 329] on div at bounding box center [927, 281] width 307 height 189
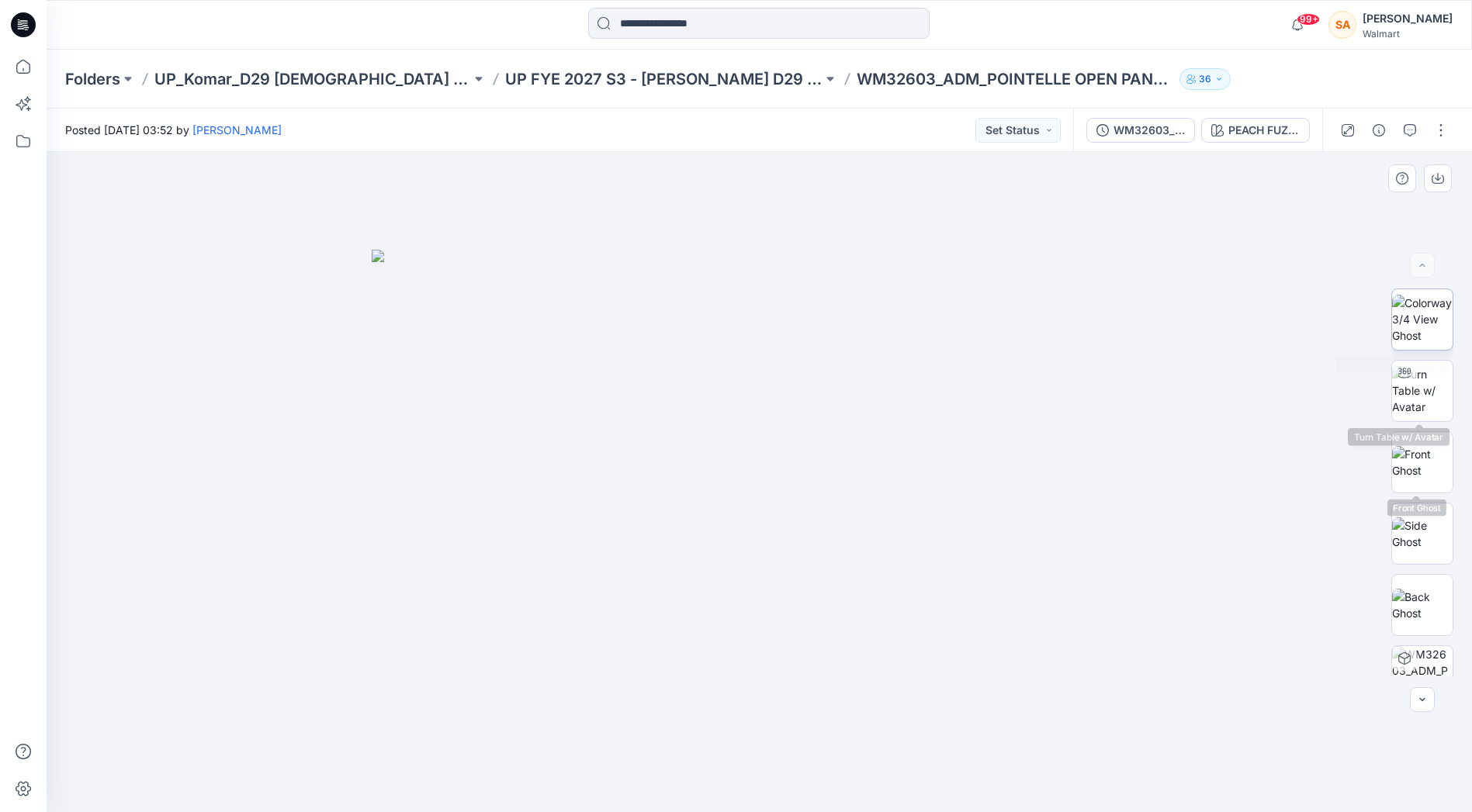
click at [1412, 317] on img at bounding box center [1423, 318] width 61 height 48
click at [1254, 123] on div "PEACH FUZZ 202260" at bounding box center [1263, 130] width 71 height 17
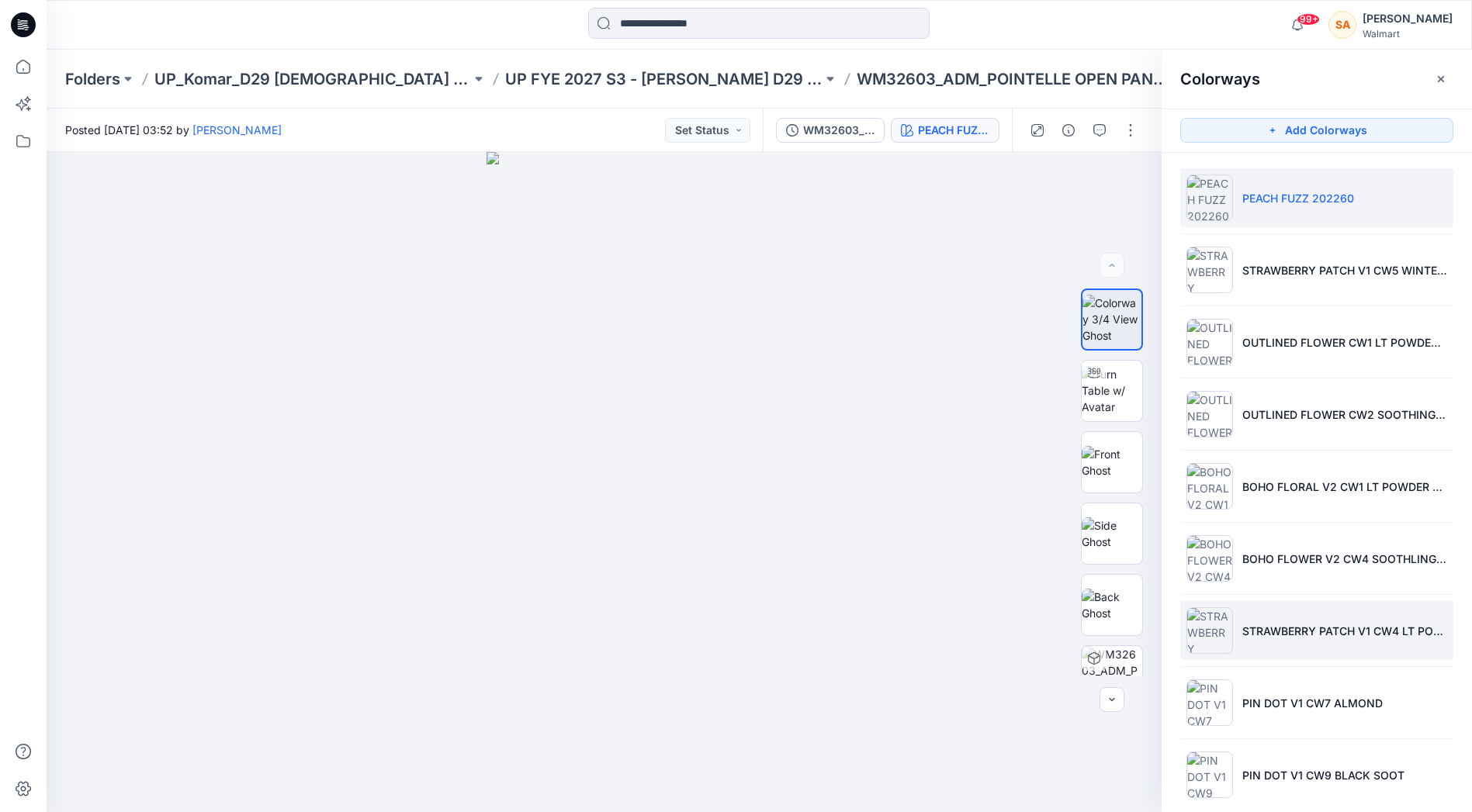
click at [1406, 642] on li "STRAWBERRY PATCH V1 CW4 LT POWDER PUFF BLUE" at bounding box center [1317, 631] width 274 height 59
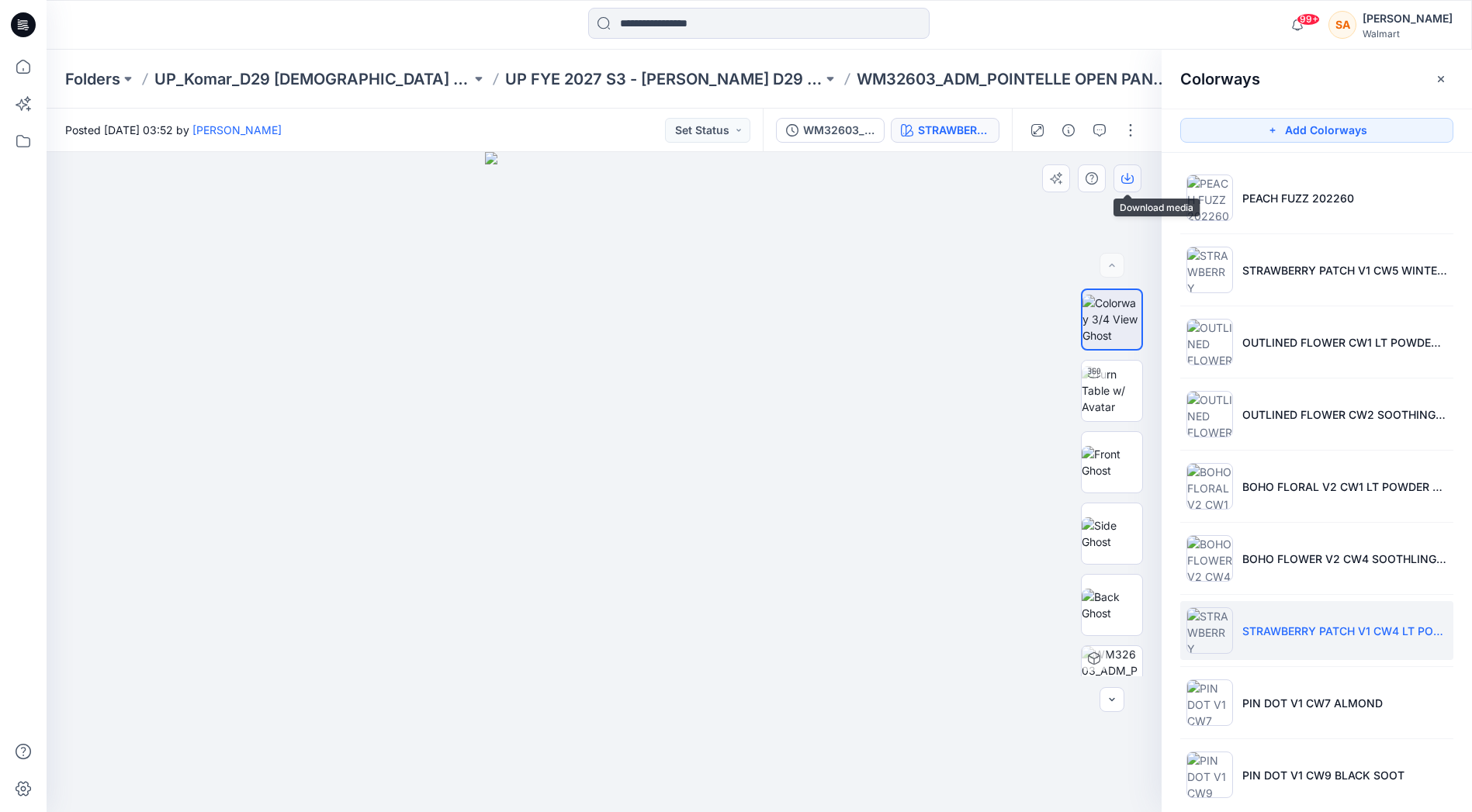
click at [1126, 181] on icon "button" at bounding box center [1127, 178] width 12 height 12
